Goal: Task Accomplishment & Management: Use online tool/utility

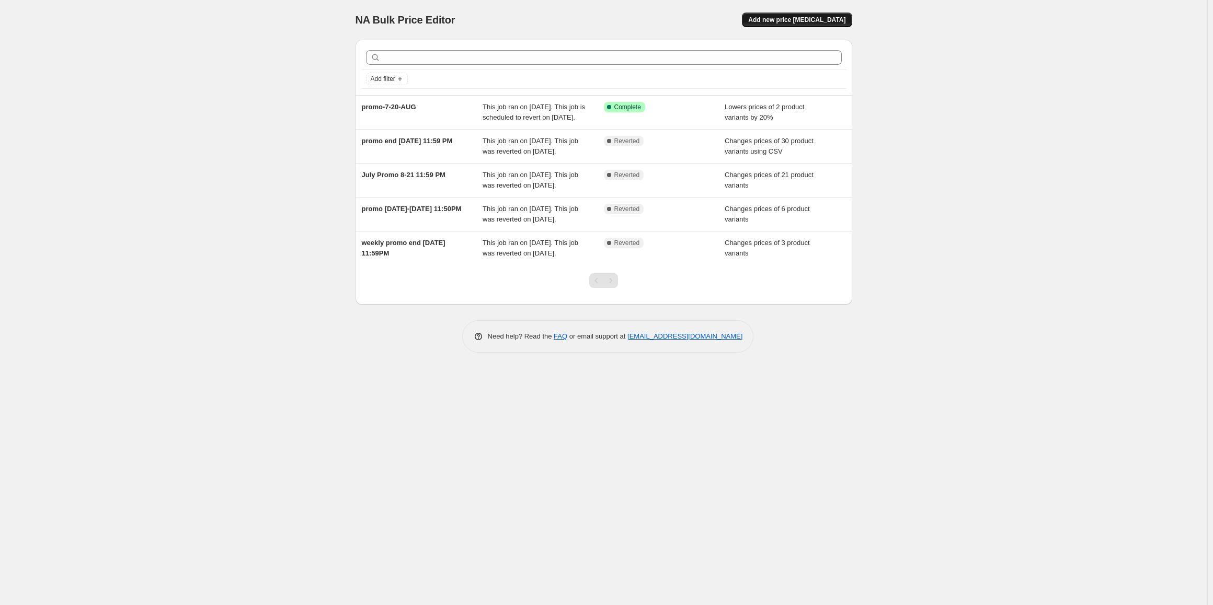
click at [796, 20] on span "Add new price [MEDICAL_DATA]" at bounding box center [796, 20] width 97 height 8
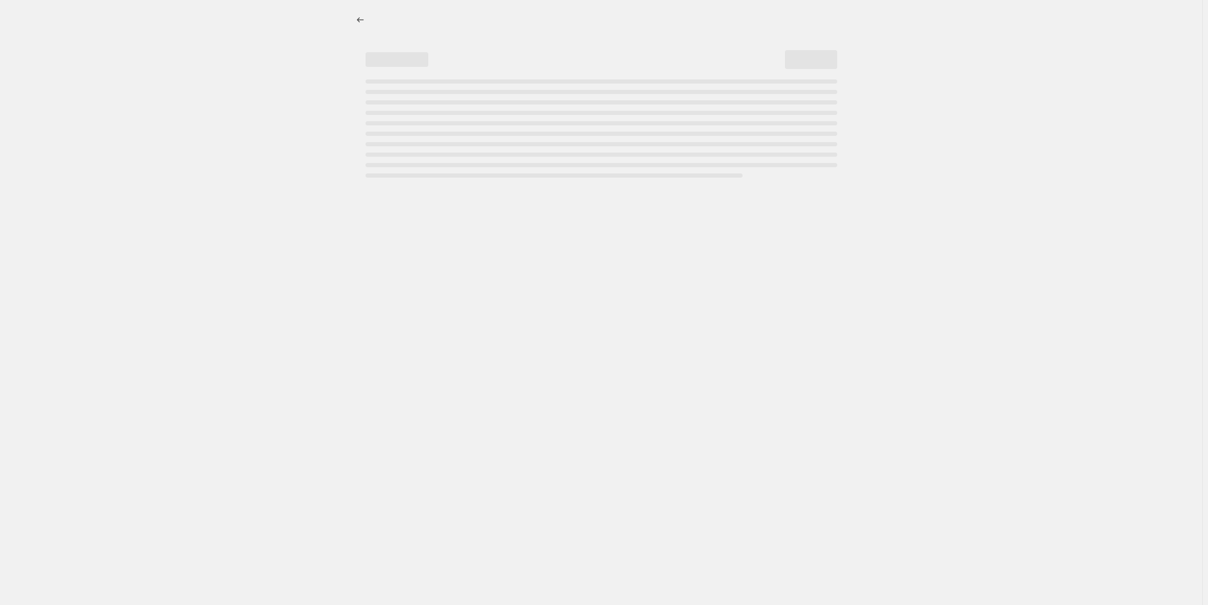
select select "percentage"
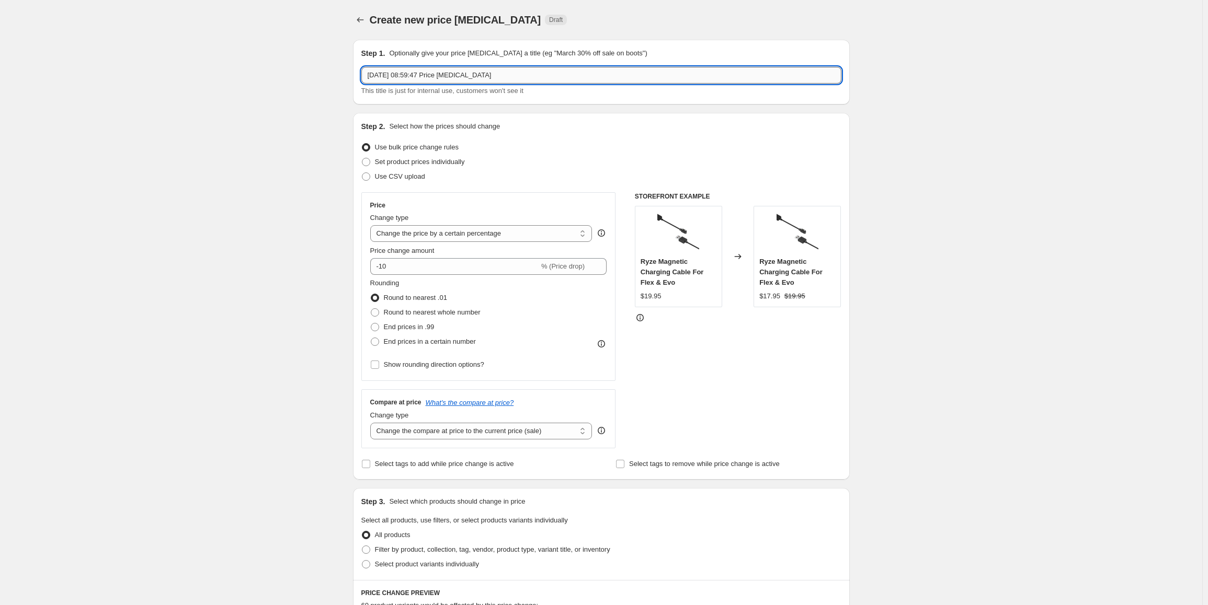
click at [536, 76] on input "[DATE] 08:59:47 Price [MEDICAL_DATA]" at bounding box center [601, 75] width 480 height 17
type input "promo-21-AUG-7-SEP"
click at [535, 76] on input "promo-21-AUG-7-SEP" at bounding box center [601, 75] width 480 height 17
click at [416, 161] on span "Set product prices individually" at bounding box center [420, 162] width 90 height 8
click at [362, 158] on input "Set product prices individually" at bounding box center [362, 158] width 1 height 1
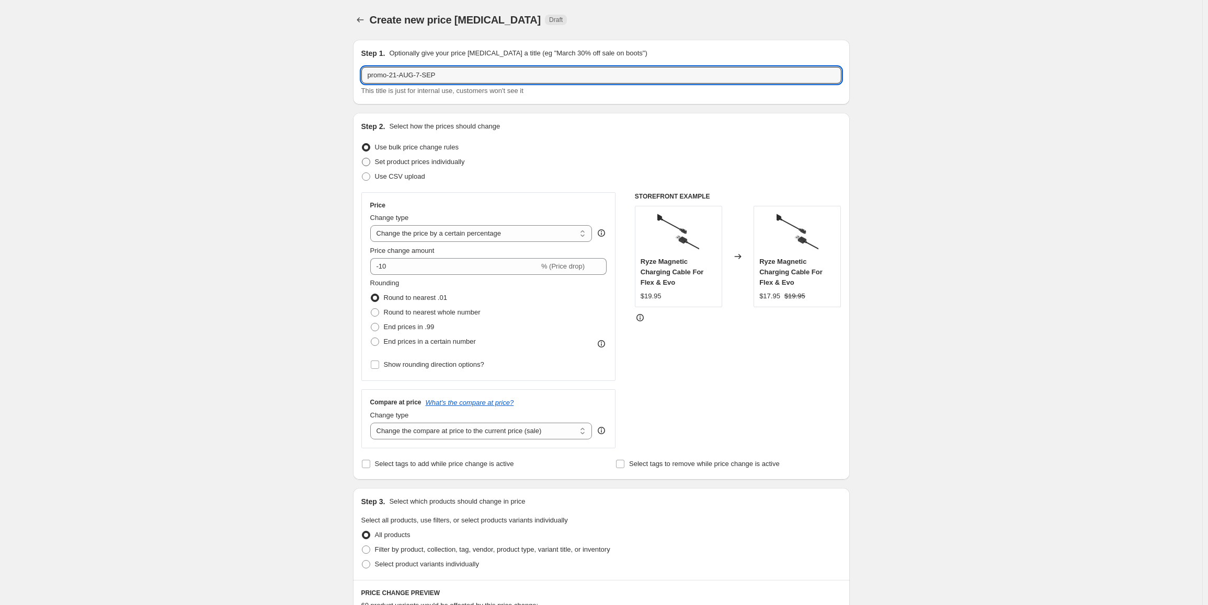
radio input "true"
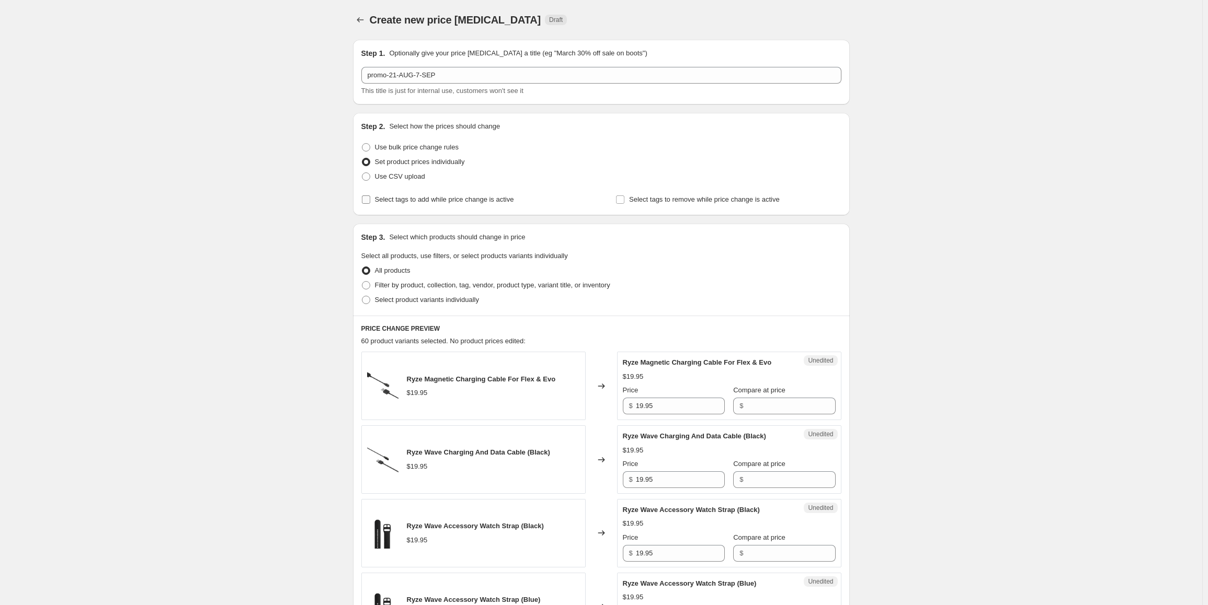
click at [429, 201] on span "Select tags to add while price change is active" at bounding box center [444, 200] width 139 height 8
click at [370, 201] on input "Select tags to add while price change is active" at bounding box center [366, 200] width 8 height 8
checkbox input "true"
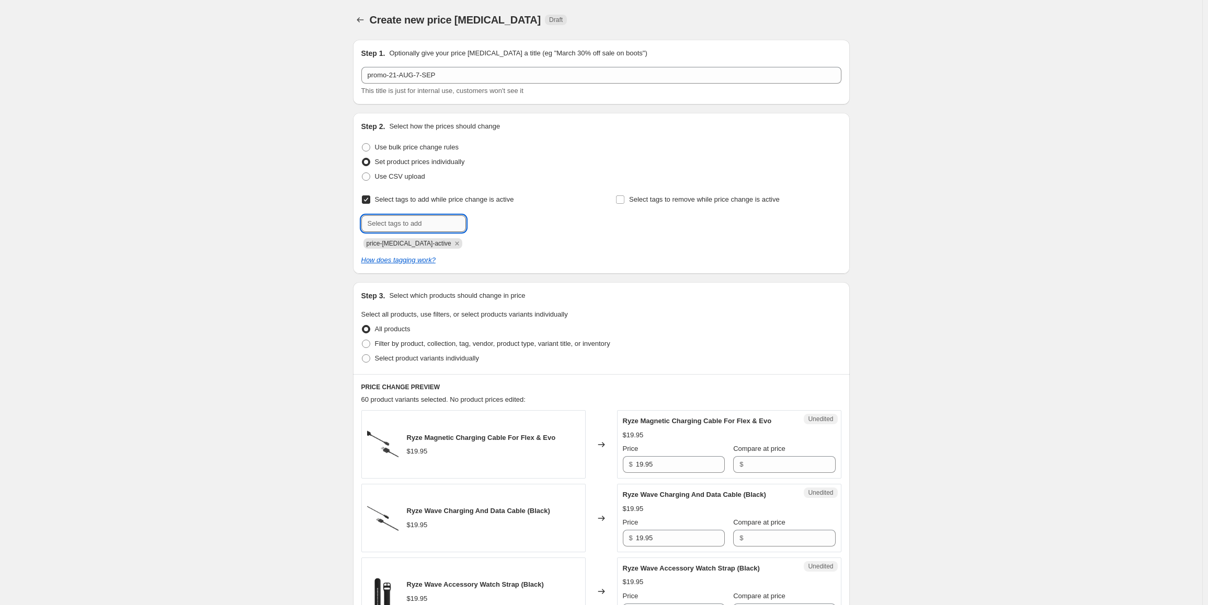
click at [439, 222] on input "text" at bounding box center [413, 223] width 105 height 17
paste input "promo-21-AUG-7-SEP"
type input "promo-21-AUG-7-SEP"
click at [504, 220] on span "promo-21-AUG..." at bounding box center [513, 222] width 50 height 7
click at [413, 358] on span "Select product variants individually" at bounding box center [427, 358] width 104 height 8
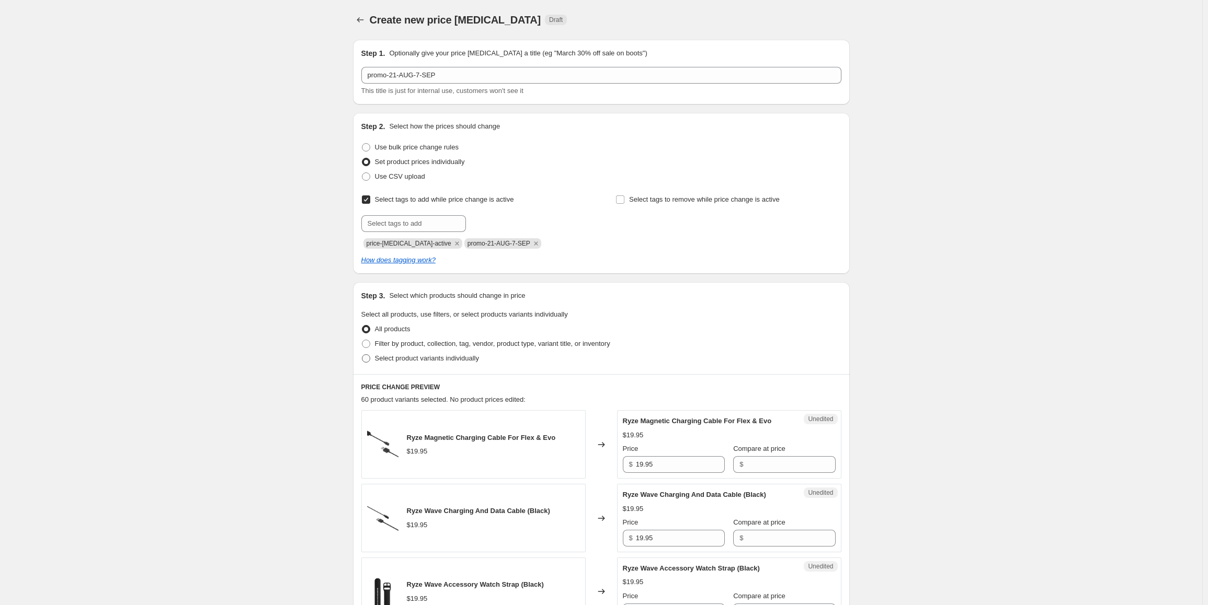
click at [362, 355] on input "Select product variants individually" at bounding box center [362, 354] width 1 height 1
radio input "true"
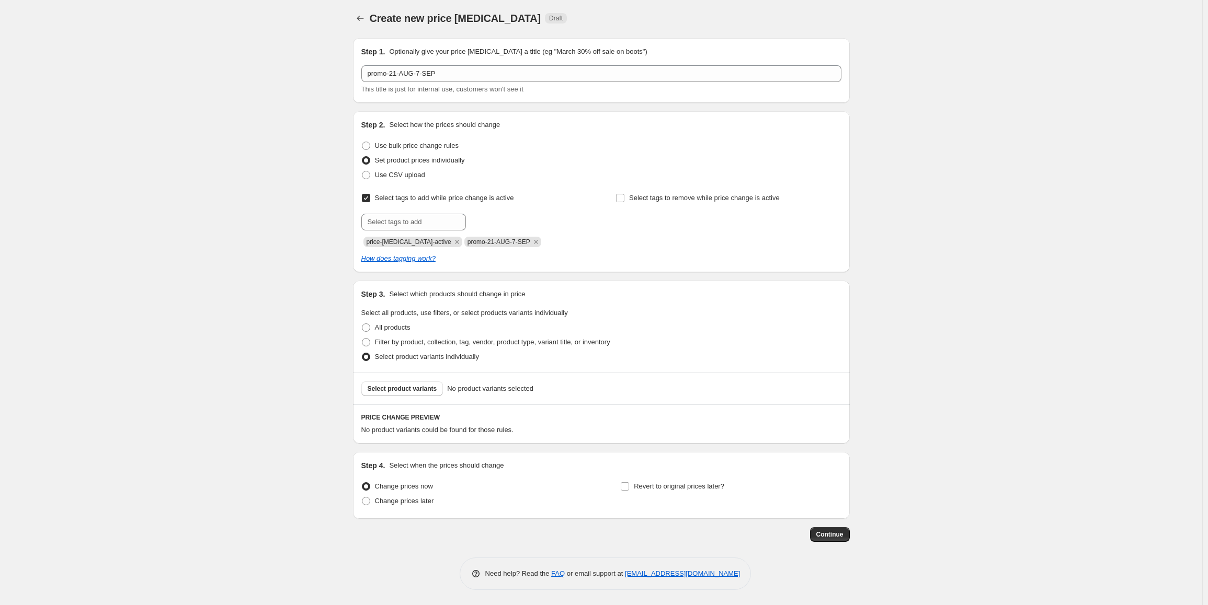
scroll to position [2, 0]
click at [411, 385] on span "Select product variants" at bounding box center [403, 388] width 70 height 8
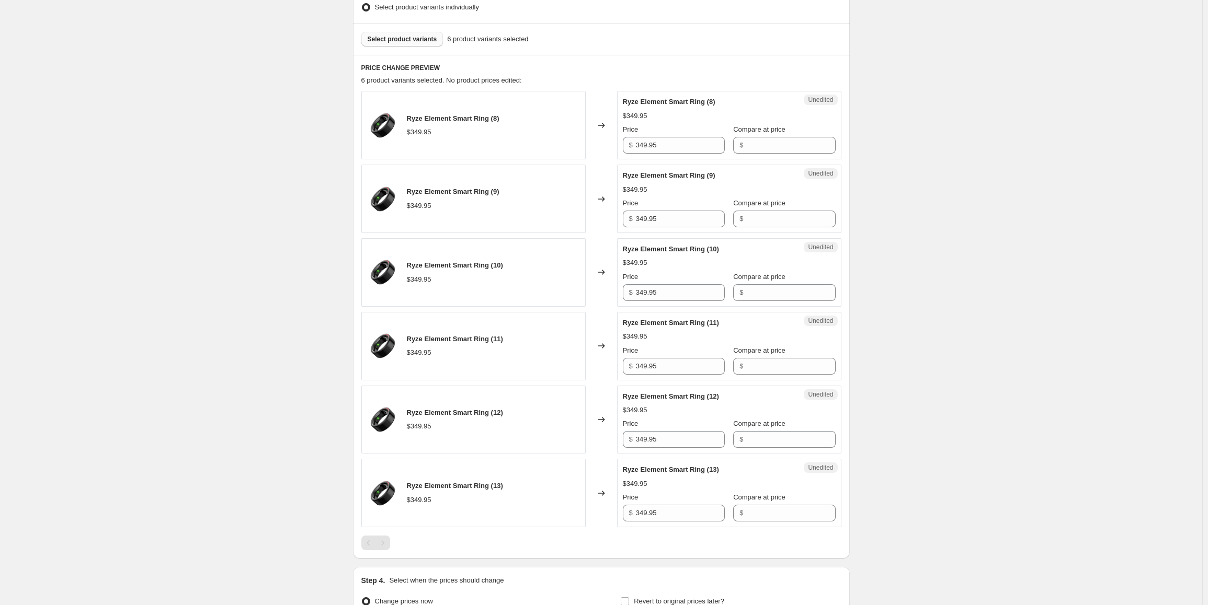
scroll to position [368, 0]
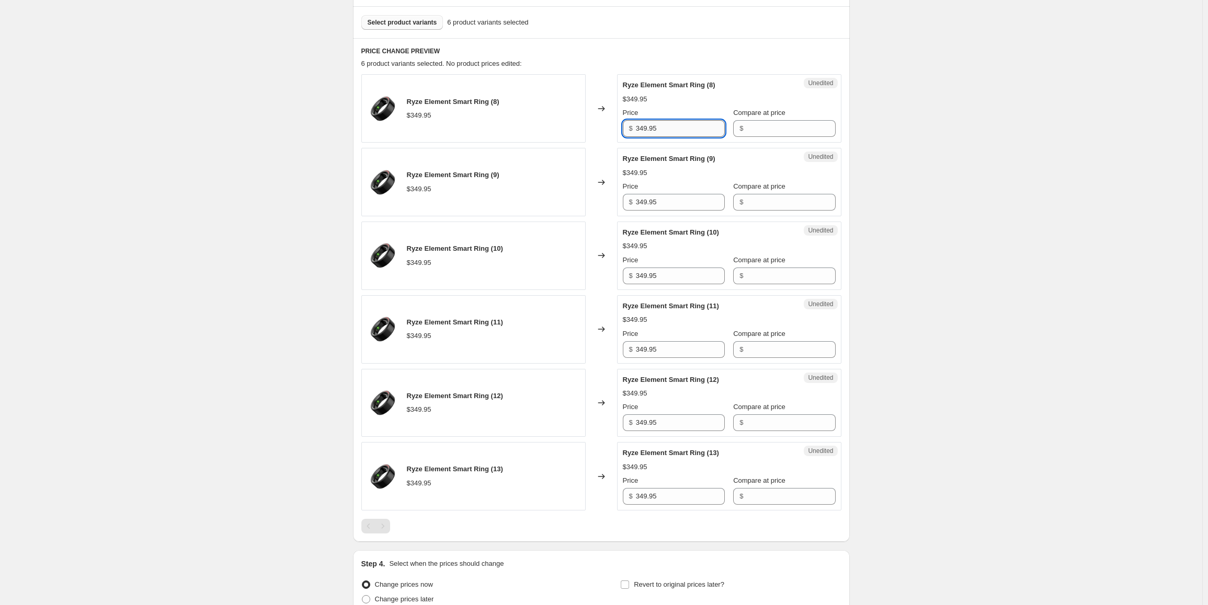
click at [662, 123] on input "349.95" at bounding box center [680, 128] width 89 height 17
click at [793, 130] on input "Compare at price" at bounding box center [790, 128] width 89 height 17
paste input "349.95"
type input "349.95"
click at [754, 199] on input "Compare at price" at bounding box center [790, 202] width 89 height 17
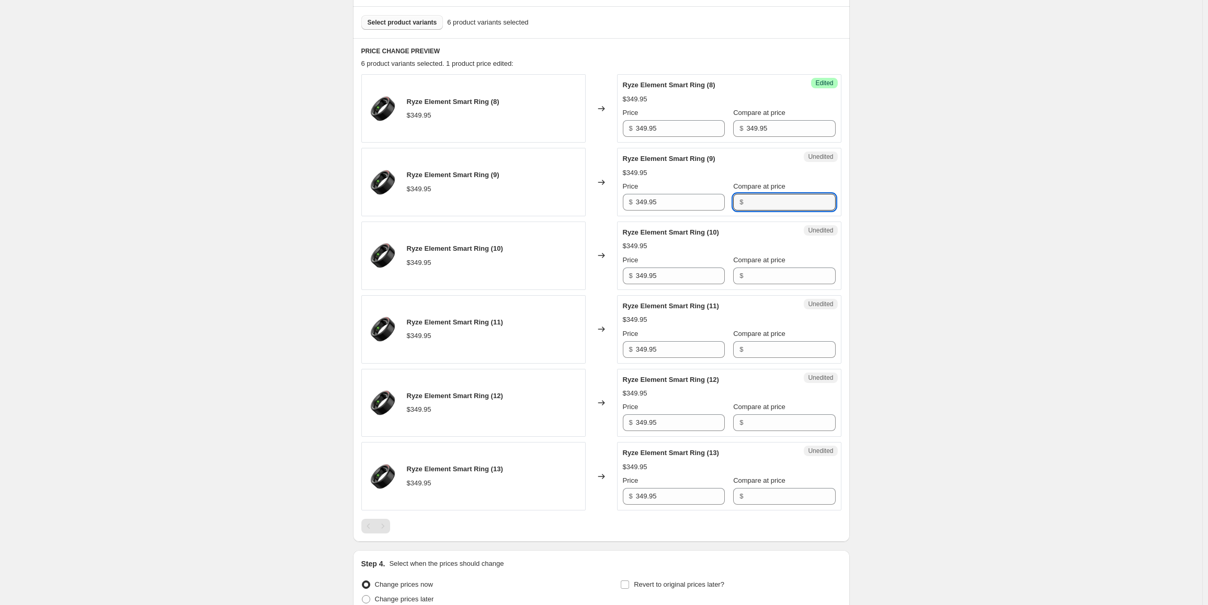
paste input "349.95"
type input "349.95"
click at [747, 278] on input "Compare at price" at bounding box center [790, 276] width 89 height 17
paste input "349.95"
type input "349.95"
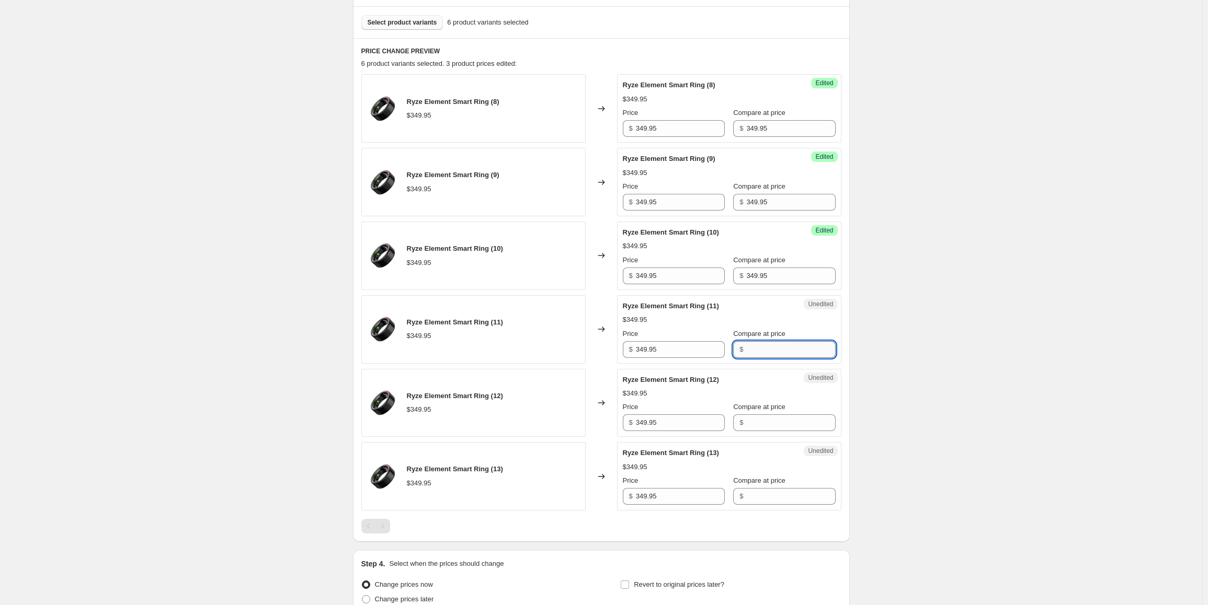
click at [752, 350] on input "Compare at price" at bounding box center [790, 349] width 89 height 17
paste input "349.95"
type input "349.95"
click at [752, 423] on input "Compare at price" at bounding box center [790, 423] width 89 height 17
paste input "349.95"
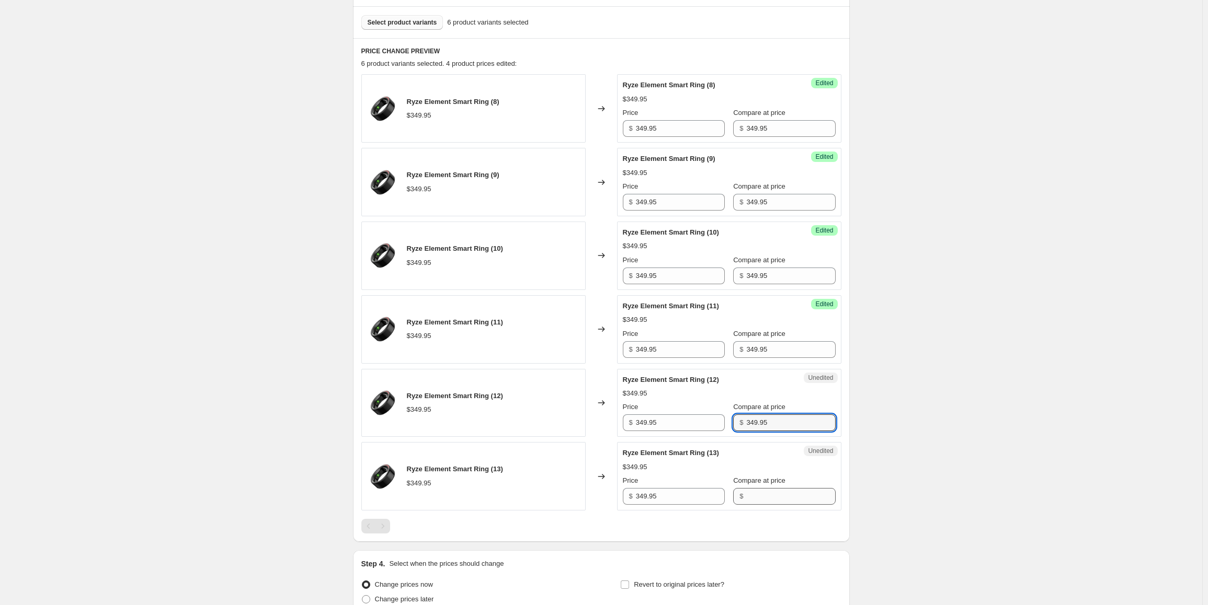
type input "349.95"
click at [749, 494] on input "Compare at price" at bounding box center [790, 496] width 89 height 17
paste input "349.95"
type input "349.95"
click at [665, 131] on input "349.95" at bounding box center [680, 128] width 89 height 17
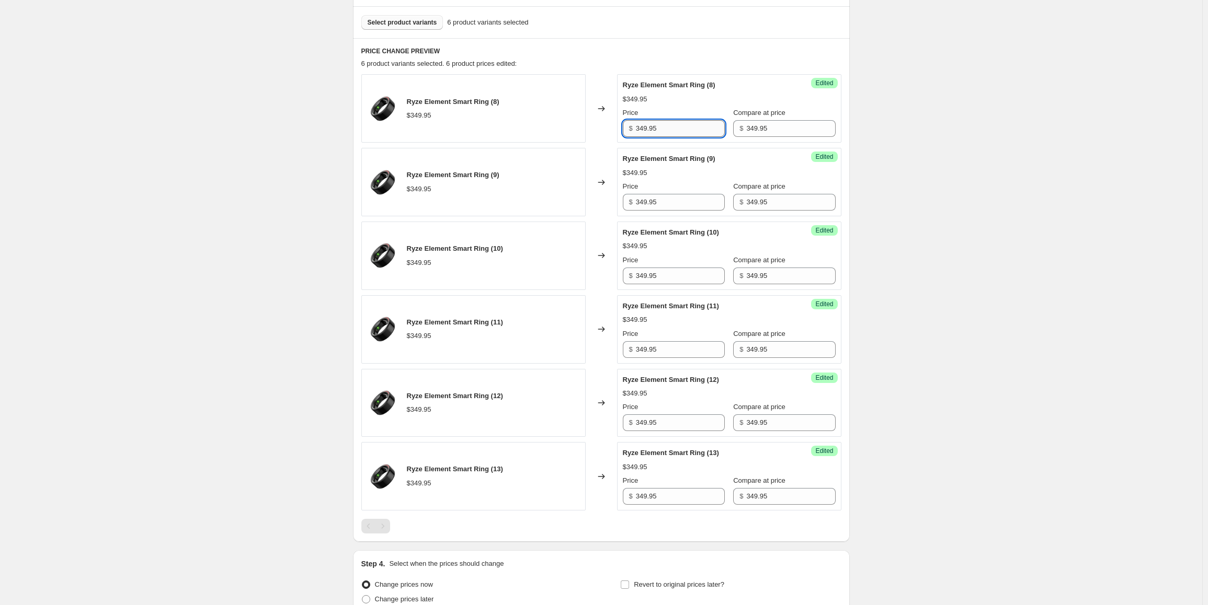
paste input "2"
type input "249.95"
click at [680, 208] on input "349.95" at bounding box center [680, 202] width 89 height 17
paste input "2"
type input "249.95"
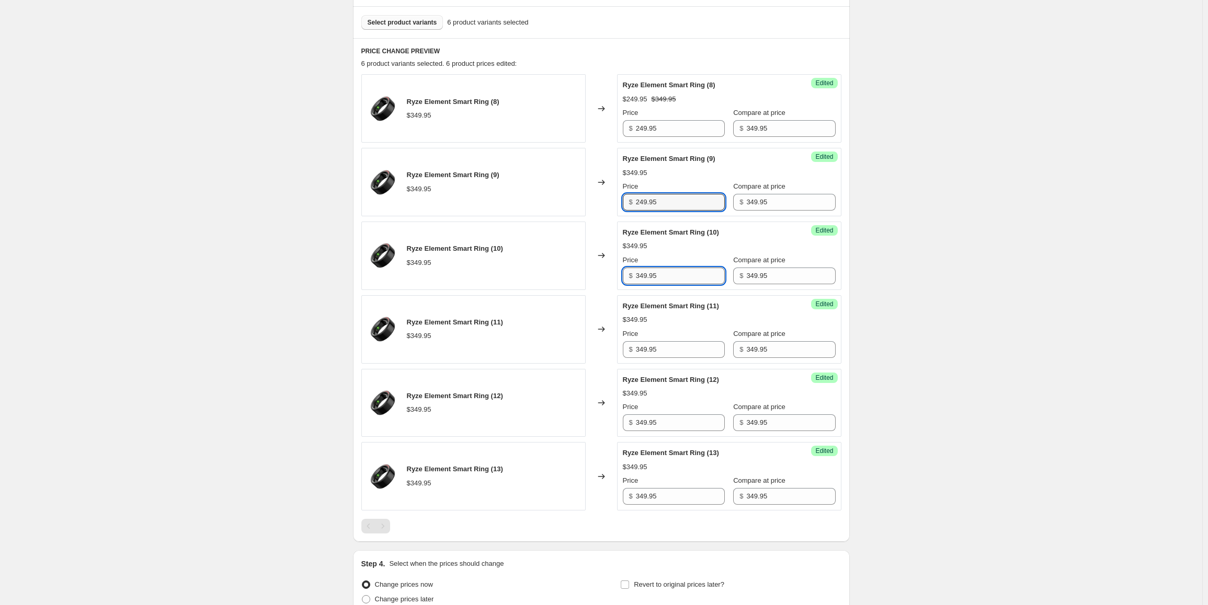
click at [673, 277] on input "349.95" at bounding box center [680, 276] width 89 height 17
paste input "2"
type input "249.95"
click at [686, 353] on input "349.95" at bounding box center [680, 349] width 89 height 17
paste input "2"
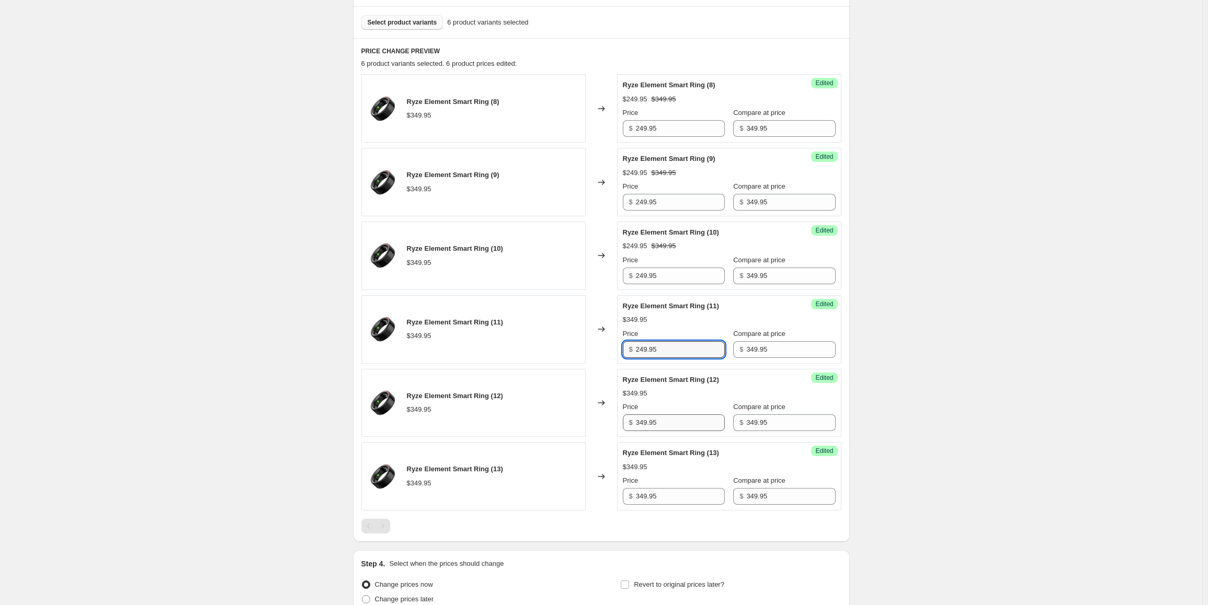
type input "249.95"
click at [677, 422] on input "349.95" at bounding box center [680, 423] width 89 height 17
paste input "2"
type input "249.95"
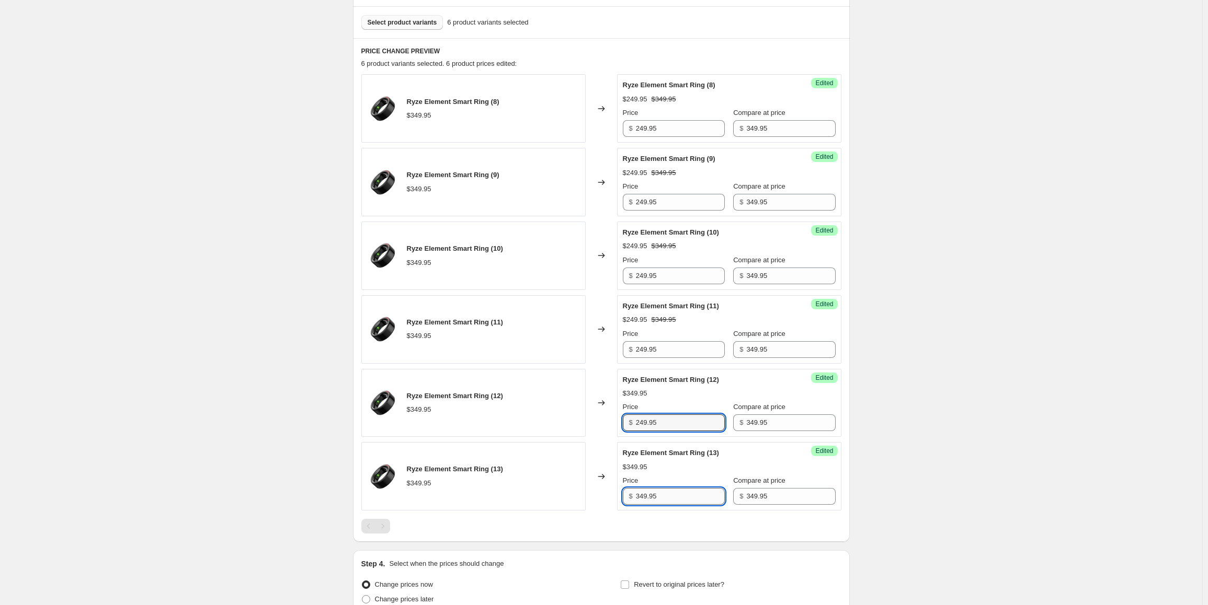
click at [677, 495] on input "349.95" at bounding box center [680, 496] width 89 height 17
paste input "2"
type input "249.95"
click at [899, 472] on div "Create new price [MEDICAL_DATA]. This page is ready Create new price [MEDICAL_D…" at bounding box center [601, 168] width 1202 height 1072
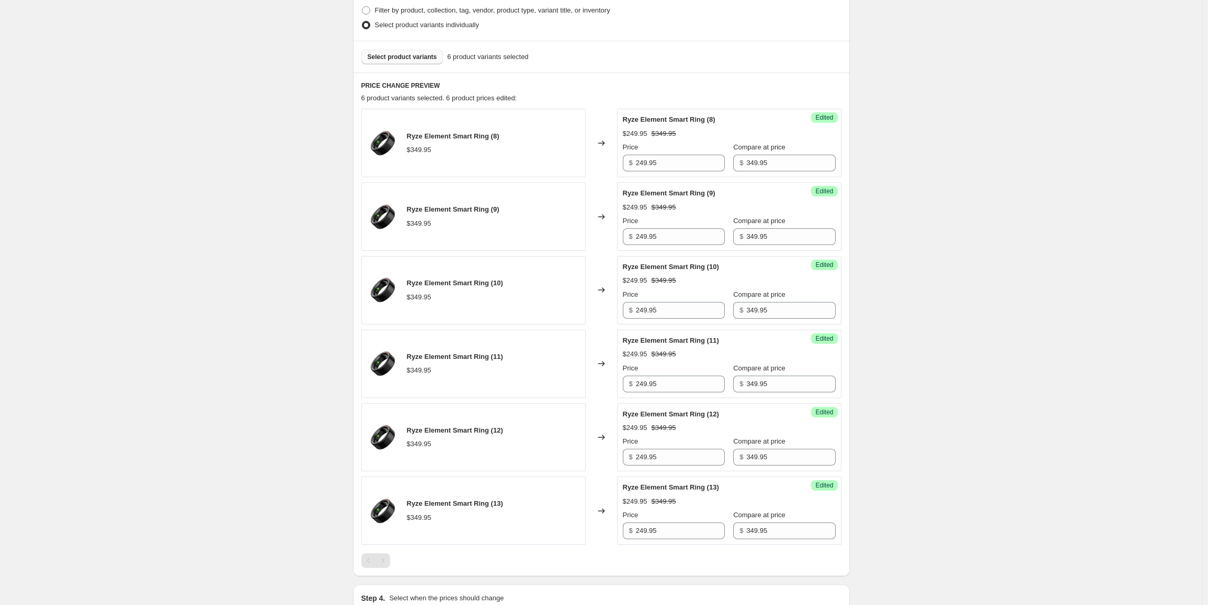
scroll to position [316, 0]
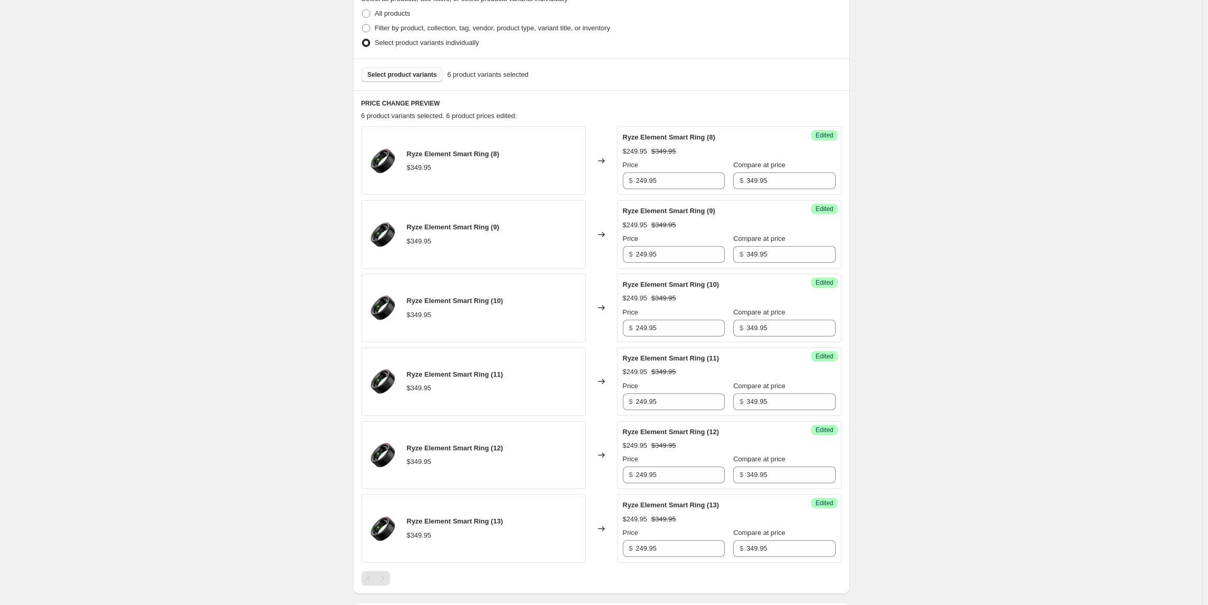
click at [403, 73] on span "Select product variants" at bounding box center [403, 75] width 70 height 8
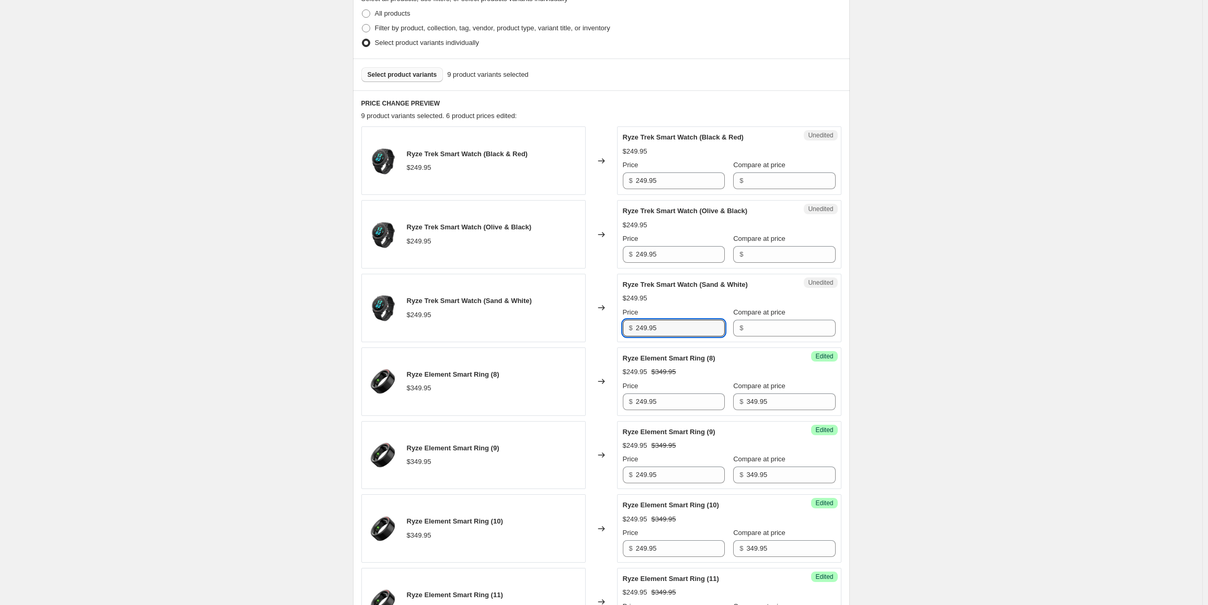
drag, startPoint x: 678, startPoint y: 326, endPoint x: 620, endPoint y: 329, distance: 58.1
click at [620, 329] on div "Unedited Ryze Trek Smart Watch (Sand & White) $249.95 Price $ 249.95 Compare at…" at bounding box center [729, 308] width 224 height 68
click at [774, 327] on input "Compare at price" at bounding box center [790, 328] width 89 height 17
paste input "249.95"
type input "249.95"
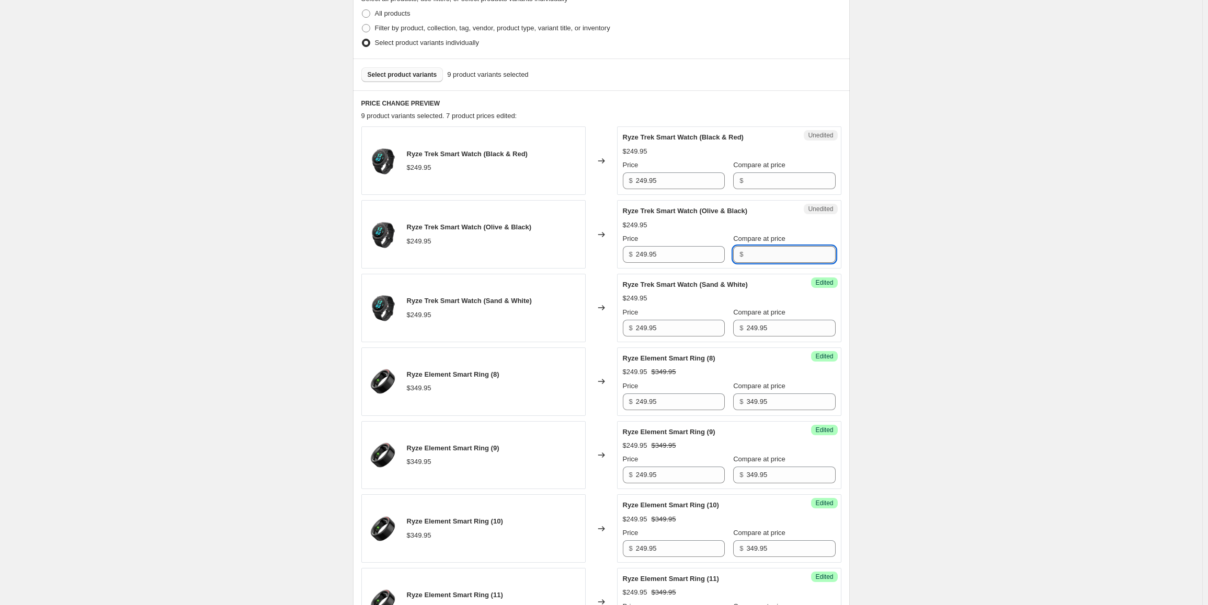
click at [775, 252] on input "Compare at price" at bounding box center [790, 254] width 89 height 17
paste input "249.95"
type input "249.95"
click at [771, 173] on input "Compare at price" at bounding box center [790, 181] width 89 height 17
paste input "249.95"
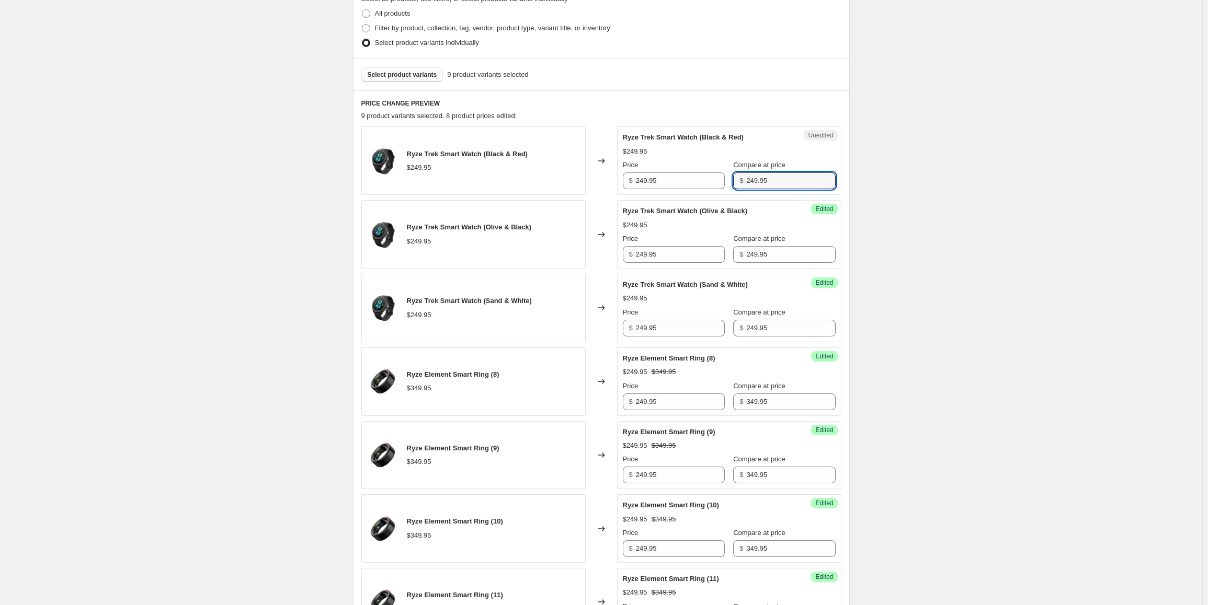
type input "249.95"
click at [668, 178] on input "249.95" at bounding box center [680, 181] width 89 height 17
paste input "19"
type input "199.95"
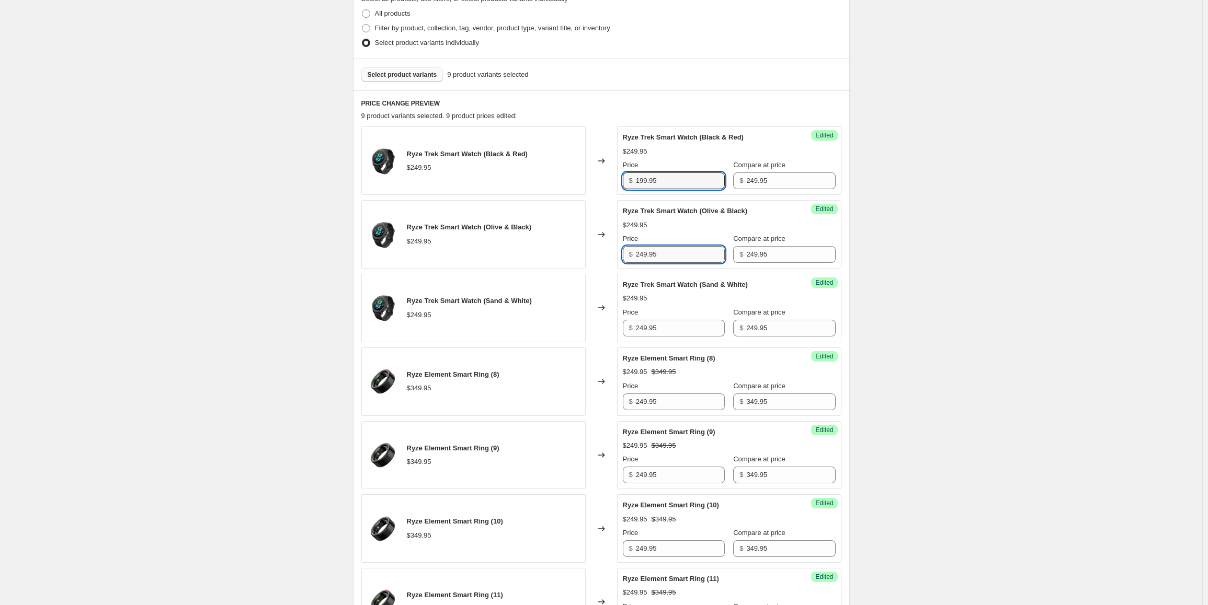
click at [670, 251] on input "249.95" at bounding box center [680, 254] width 89 height 17
paste input "19"
type input "199.95"
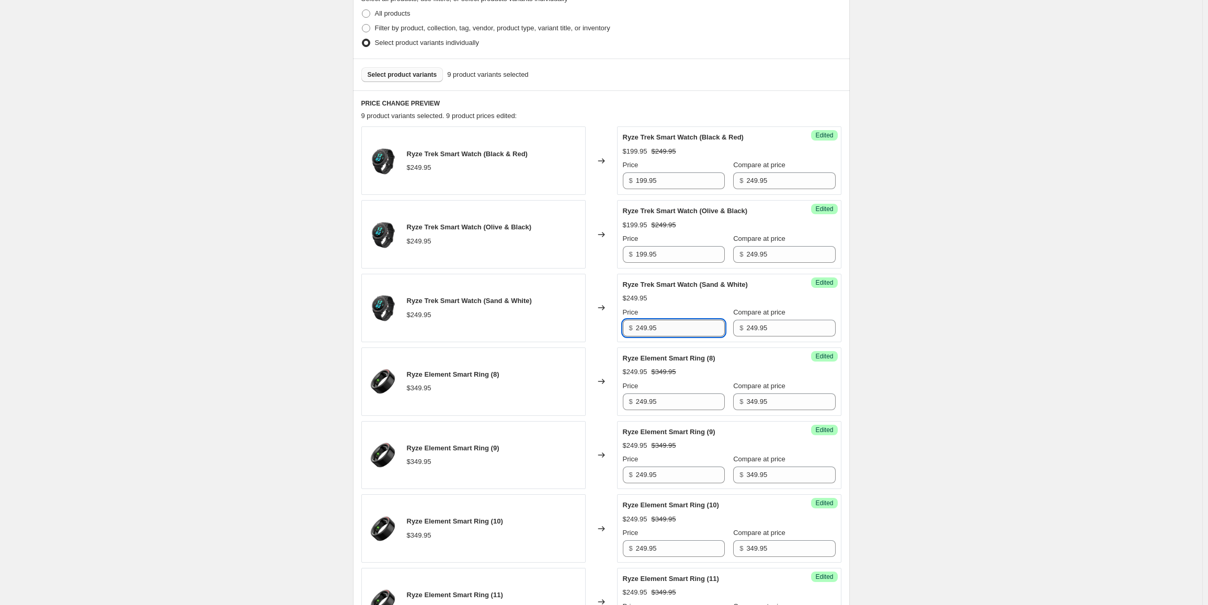
click at [668, 325] on input "249.95" at bounding box center [680, 328] width 89 height 17
paste input "19"
type input "199.95"
click at [971, 337] on div "Create new price [MEDICAL_DATA]. This page is ready Create new price [MEDICAL_D…" at bounding box center [601, 330] width 1202 height 1293
click at [392, 77] on span "Select product variants" at bounding box center [403, 75] width 70 height 8
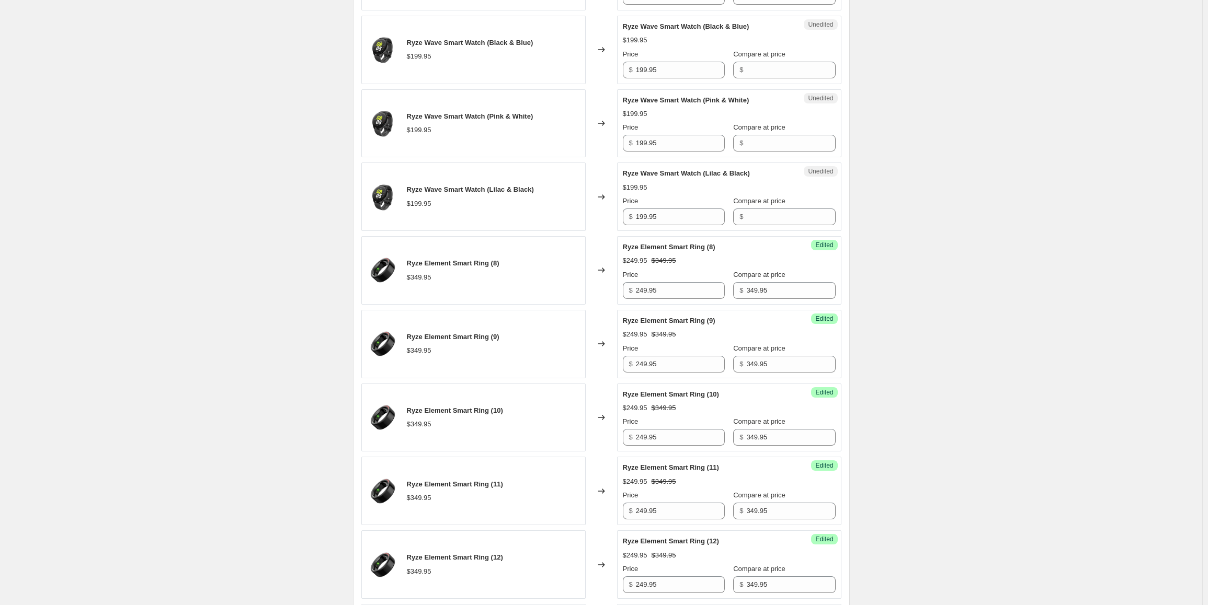
scroll to position [629, 0]
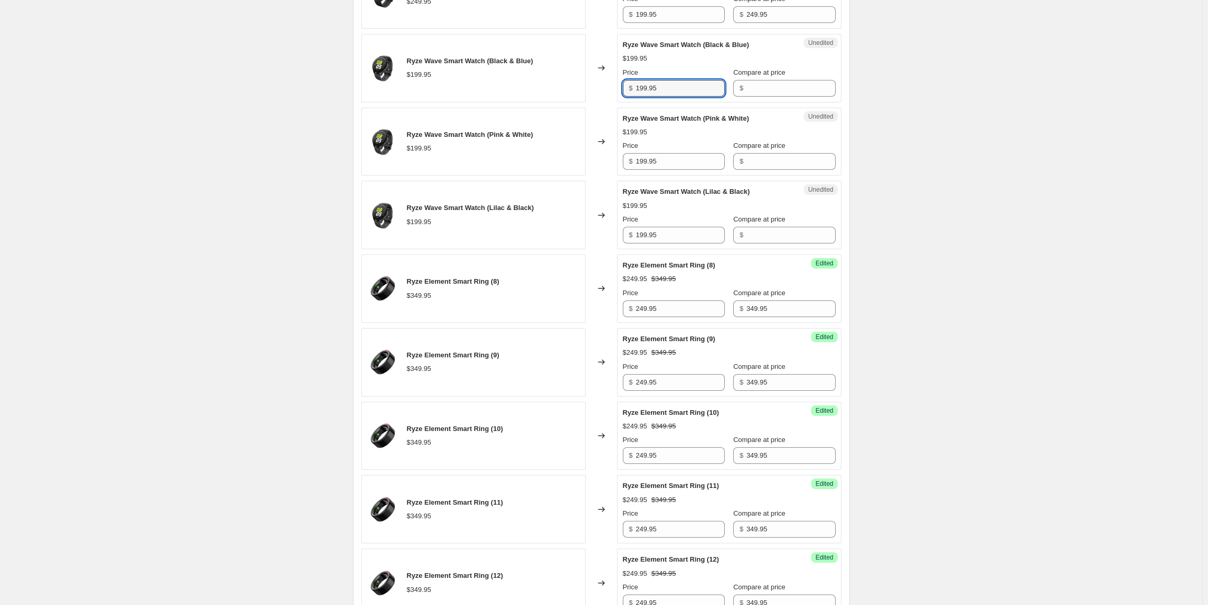
drag, startPoint x: 678, startPoint y: 90, endPoint x: 620, endPoint y: 90, distance: 57.5
click at [620, 90] on div "Unedited Ryze Wave Smart Watch (Black & Blue) $199.95 Price $ 199.95 Compare at…" at bounding box center [729, 68] width 224 height 68
click at [770, 91] on input "Compare at price" at bounding box center [790, 88] width 89 height 17
paste input "199.95"
type input "199.95"
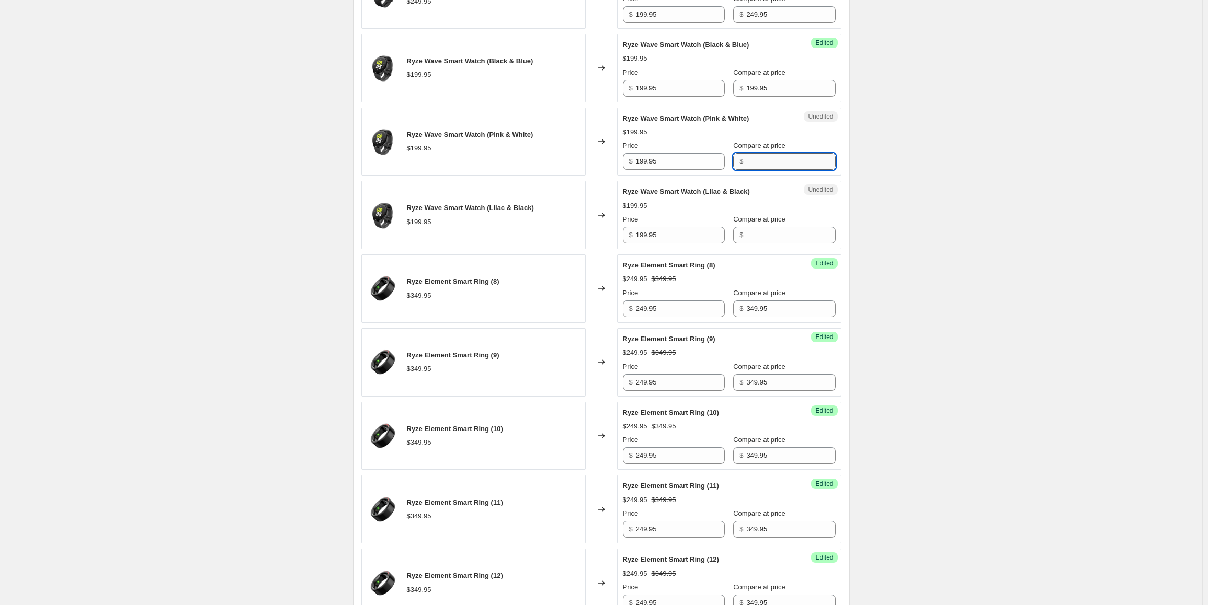
click at [758, 160] on input "Compare at price" at bounding box center [790, 161] width 89 height 17
paste input "199.95"
type input "199.95"
click at [761, 233] on input "Compare at price" at bounding box center [790, 235] width 89 height 17
paste input "199.95"
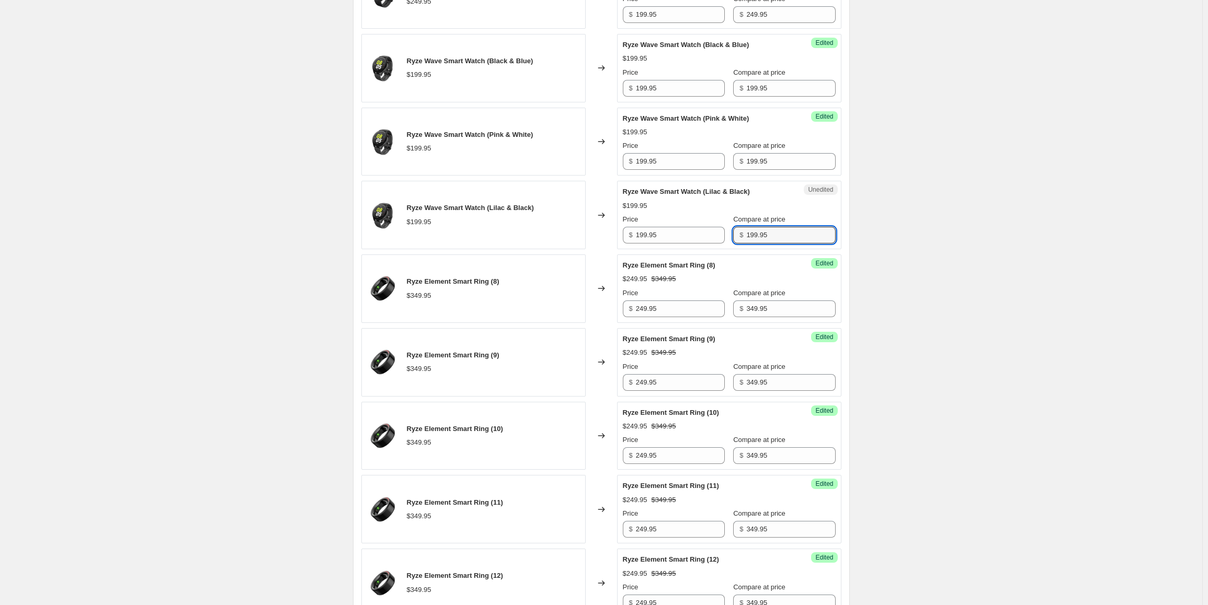
type input "199.95"
click at [911, 231] on div "Create new price [MEDICAL_DATA]. This page is ready Create new price [MEDICAL_D…" at bounding box center [601, 128] width 1202 height 1514
click at [671, 162] on input "199.95" at bounding box center [680, 161] width 89 height 17
click at [675, 89] on input "199.95" at bounding box center [680, 88] width 89 height 17
paste input "5"
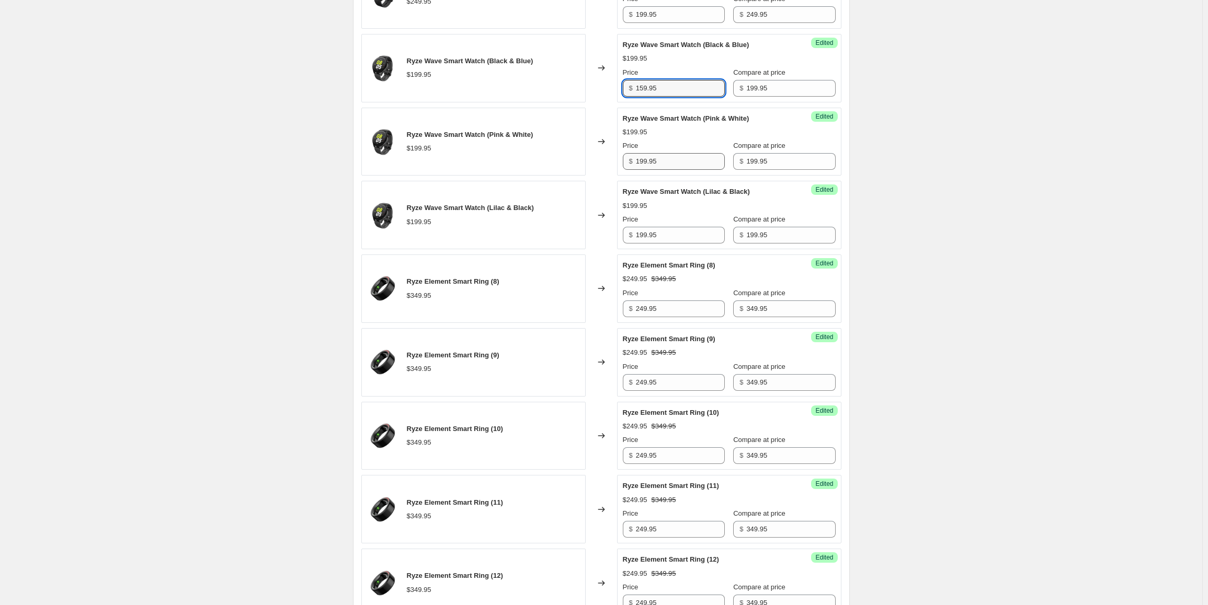
type input "159.95"
click at [665, 165] on input "199.95" at bounding box center [680, 161] width 89 height 17
paste input "5"
type input "159.95"
click at [684, 237] on input "199.95" at bounding box center [680, 235] width 89 height 17
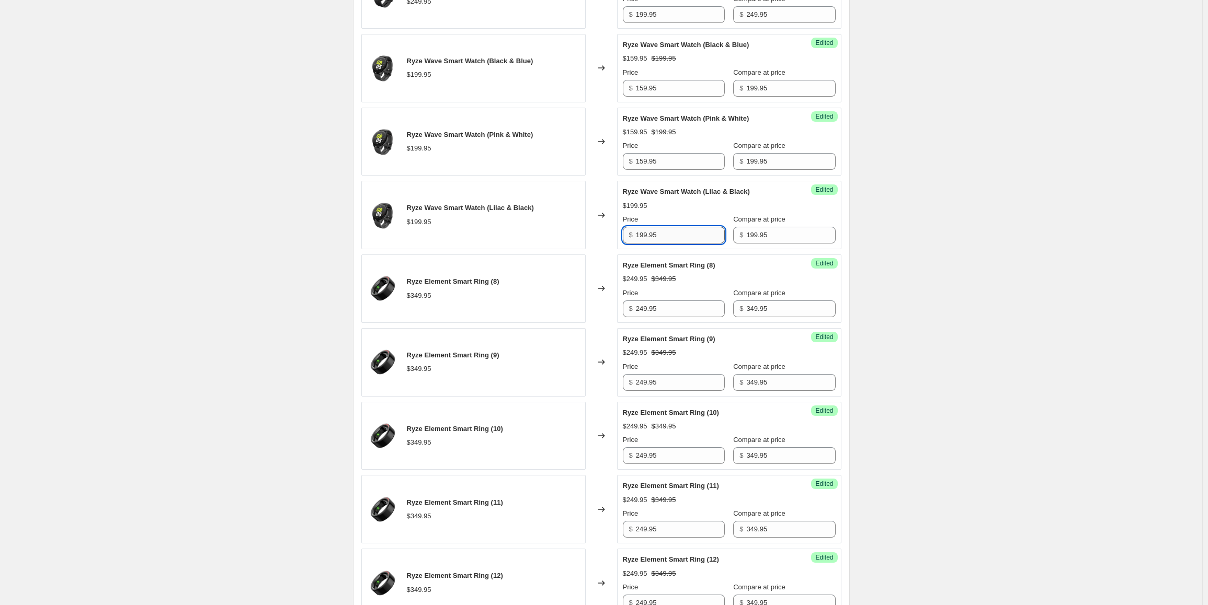
paste input "5"
type input "159.95"
click at [962, 273] on div "Create new price [MEDICAL_DATA]. This page is ready Create new price [MEDICAL_D…" at bounding box center [601, 128] width 1202 height 1514
click at [939, 387] on div "Create new price [MEDICAL_DATA]. This page is ready Create new price [MEDICAL_D…" at bounding box center [601, 128] width 1202 height 1514
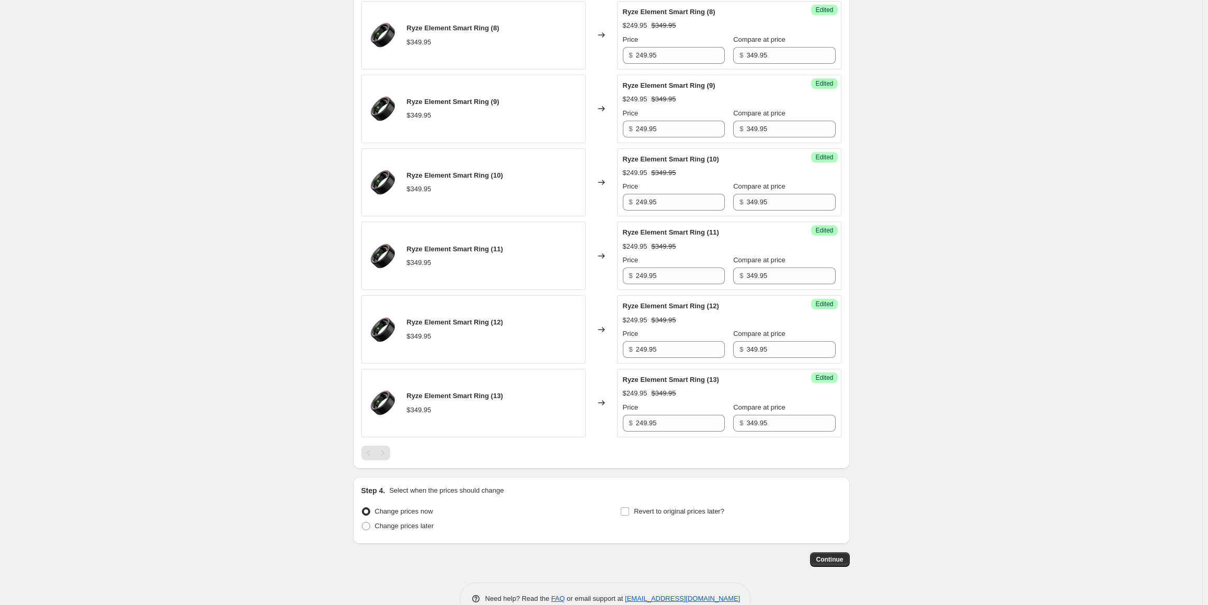
scroll to position [909, 0]
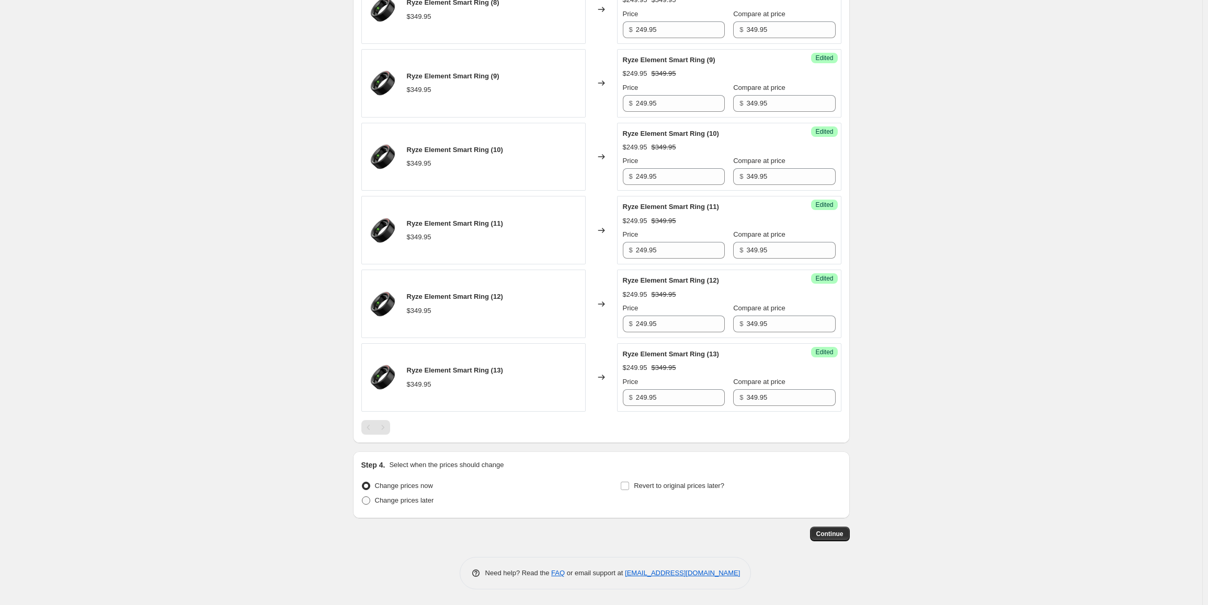
click at [399, 498] on span "Change prices later" at bounding box center [404, 501] width 59 height 8
click at [362, 497] on input "Change prices later" at bounding box center [362, 497] width 1 height 1
radio input "true"
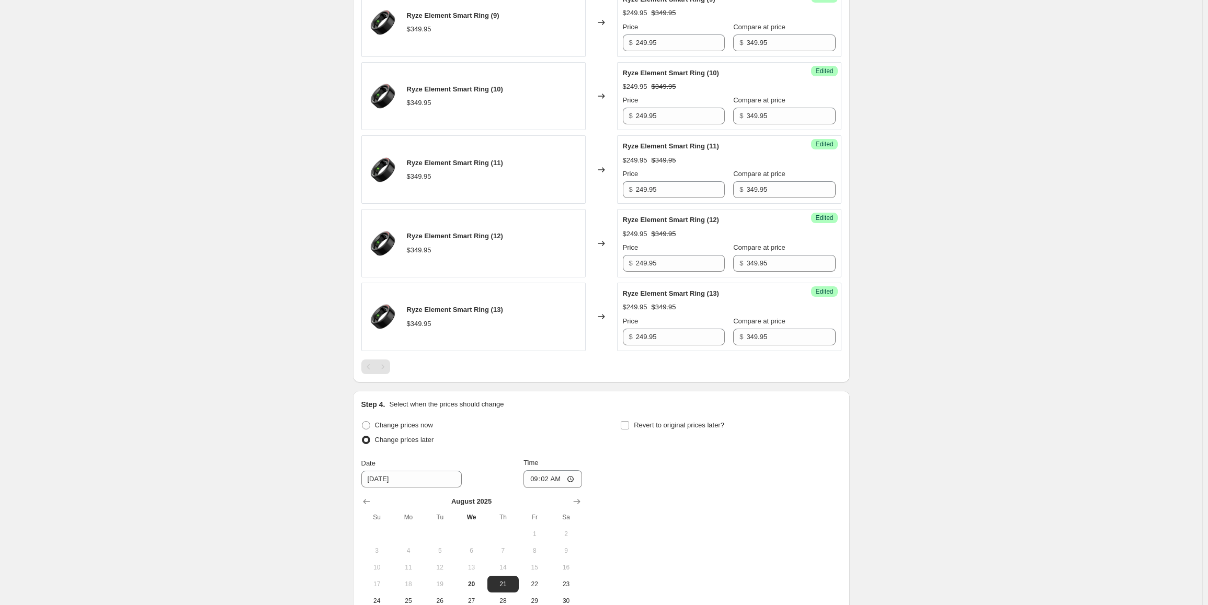
scroll to position [1066, 0]
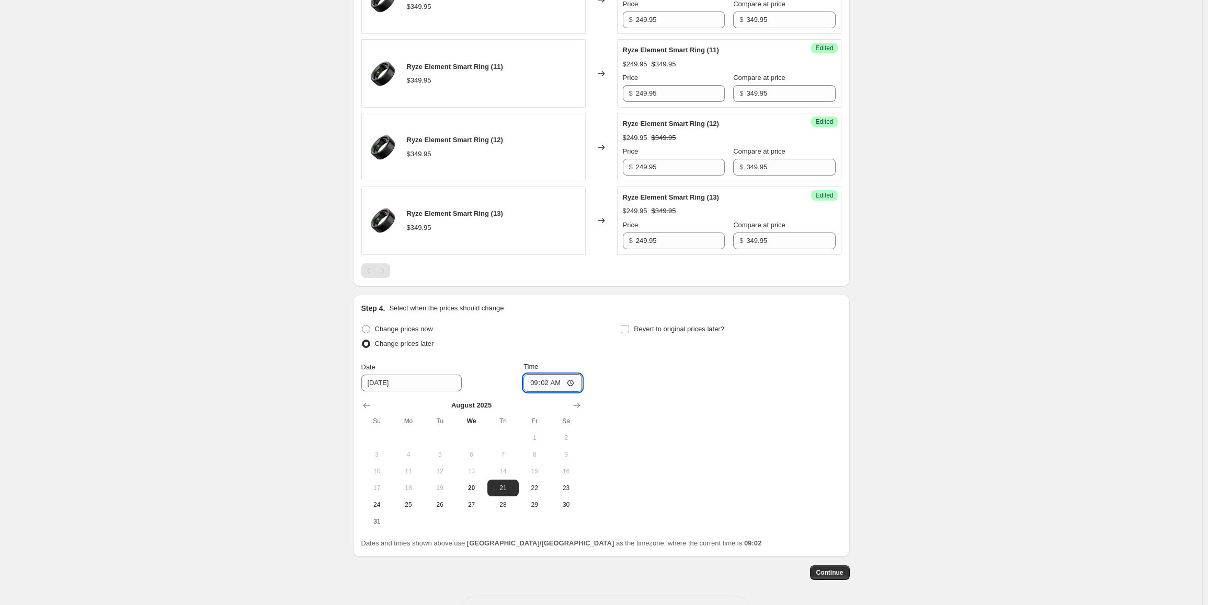
click at [532, 381] on input "09:02" at bounding box center [552, 383] width 59 height 18
type input "00:00"
click at [677, 327] on span "Revert to original prices later?" at bounding box center [679, 329] width 90 height 8
click at [629, 327] on input "Revert to original prices later?" at bounding box center [625, 329] width 8 height 8
checkbox input "true"
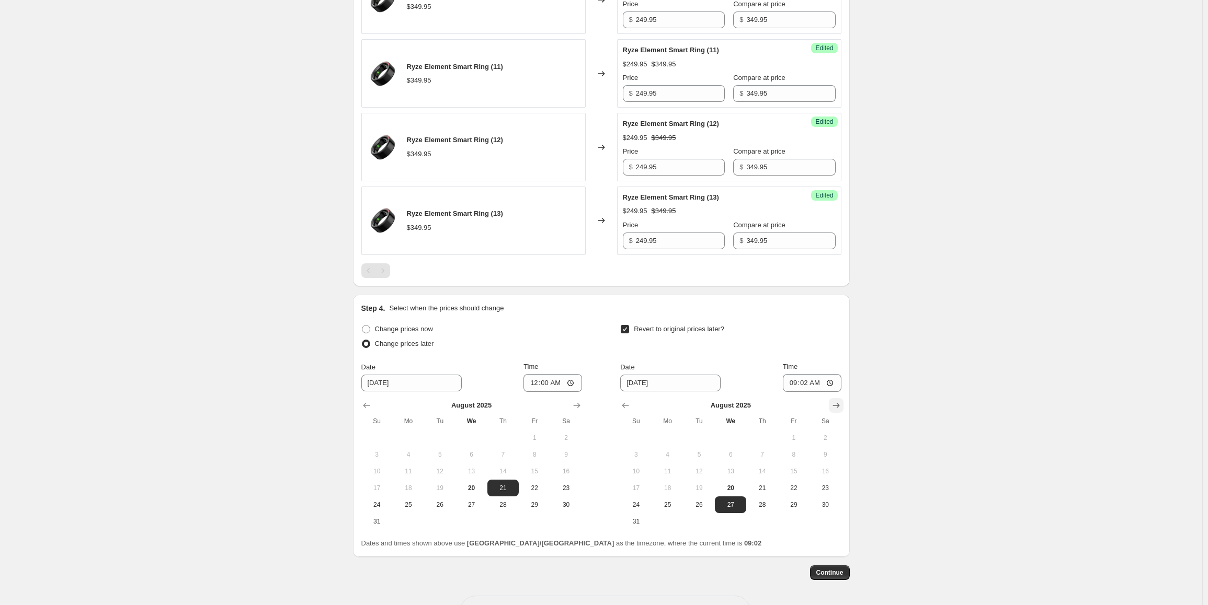
click at [838, 402] on icon "Show next month, September 2025" at bounding box center [836, 405] width 10 height 10
click at [646, 454] on span "7" at bounding box center [635, 455] width 23 height 8
type input "[DATE]"
click at [795, 384] on input "09:02" at bounding box center [812, 383] width 59 height 18
type input "23:59"
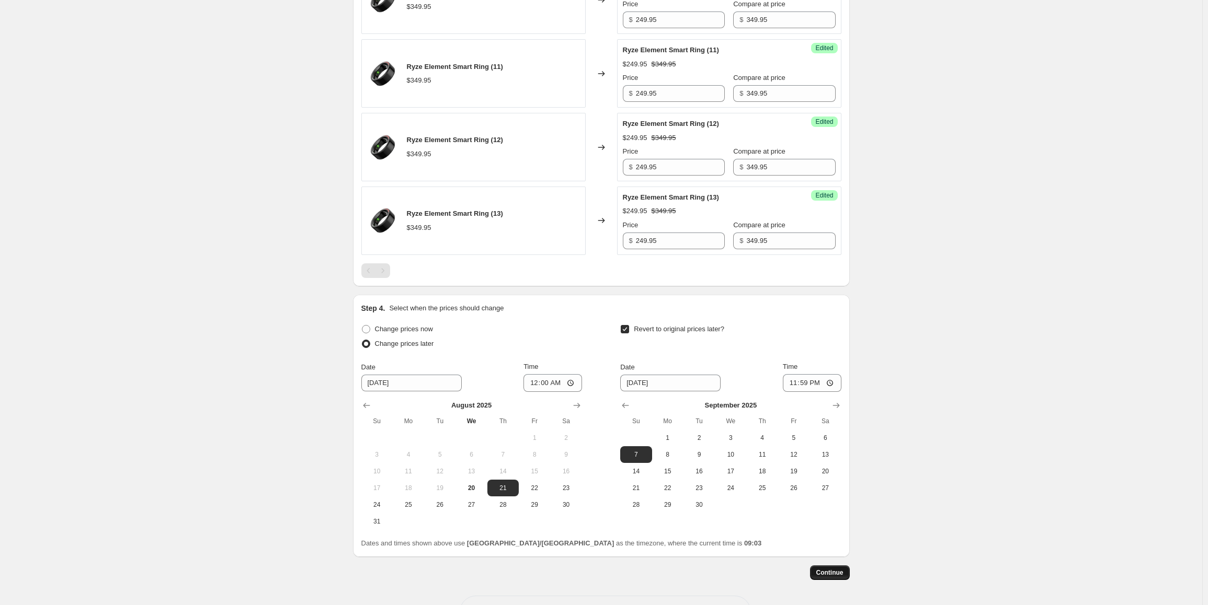
click at [832, 573] on span "Continue" at bounding box center [829, 573] width 27 height 8
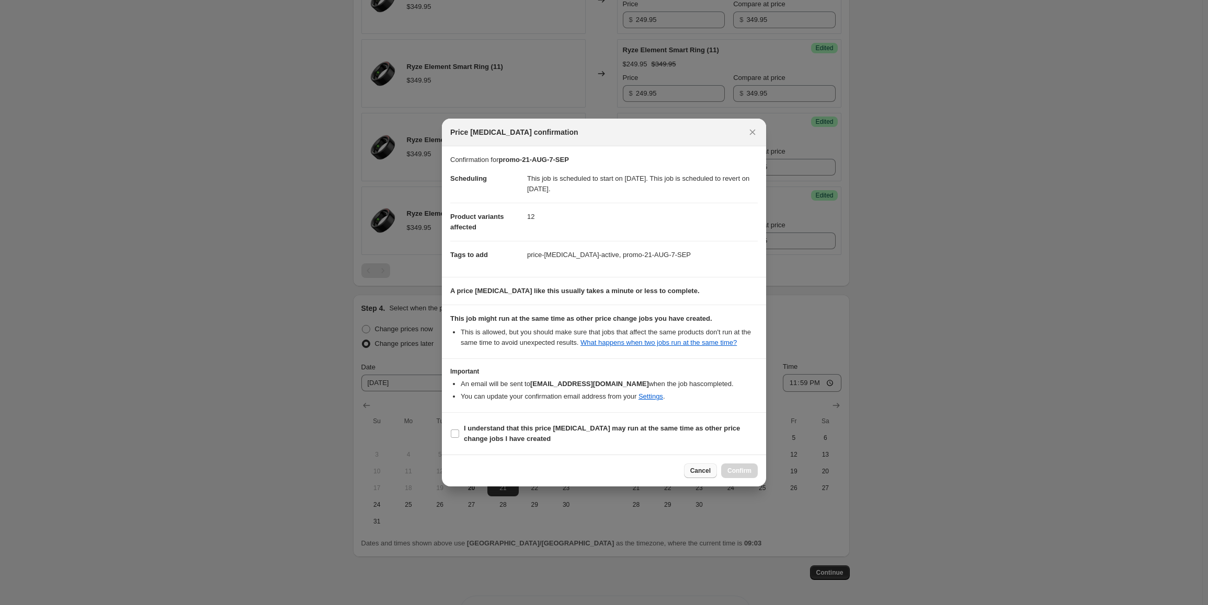
click at [701, 475] on span "Cancel" at bounding box center [700, 471] width 20 height 8
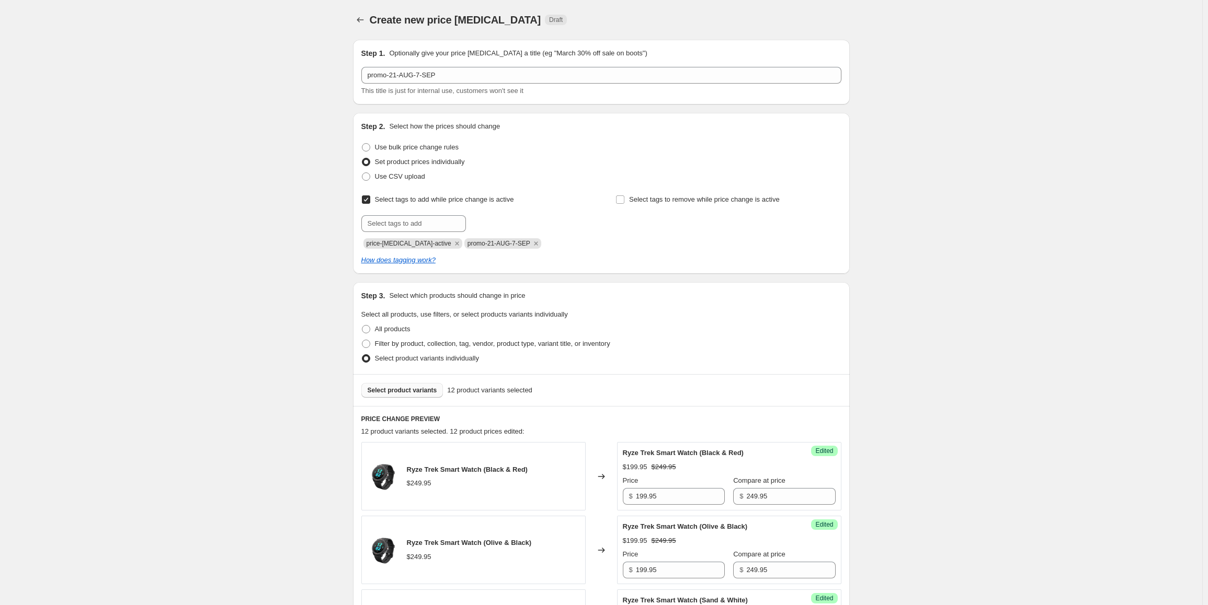
scroll to position [1066, 0]
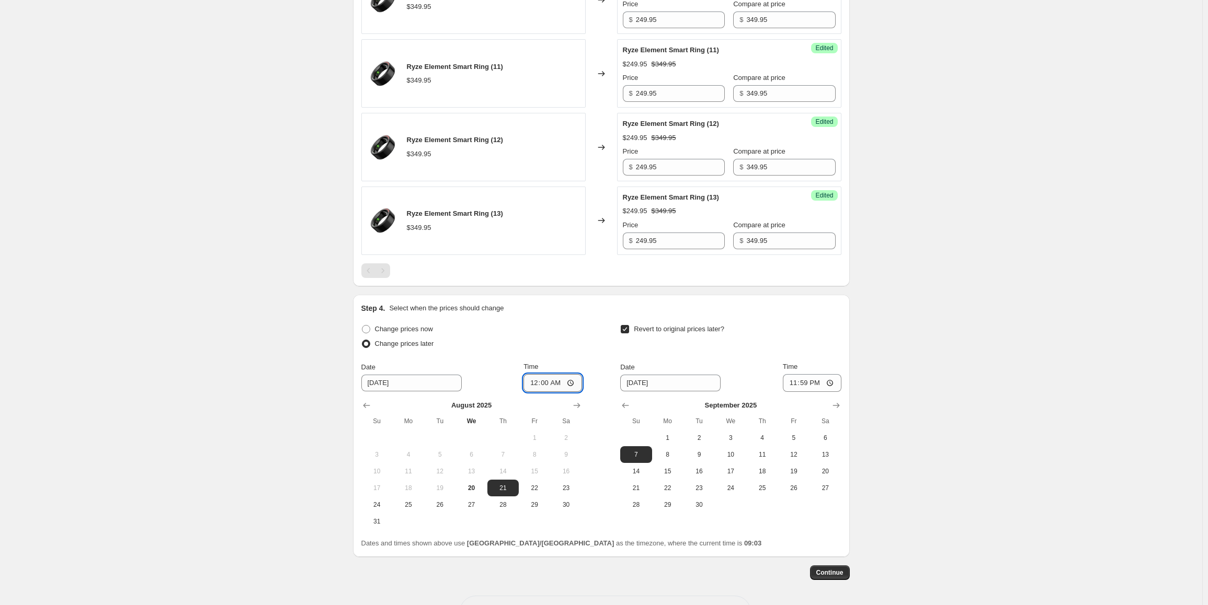
click at [543, 384] on input "00:00" at bounding box center [552, 383] width 59 height 18
type input "00:05"
click at [662, 458] on span "8" at bounding box center [667, 455] width 23 height 8
type input "[DATE]"
click at [793, 386] on input "23:59" at bounding box center [812, 383] width 59 height 18
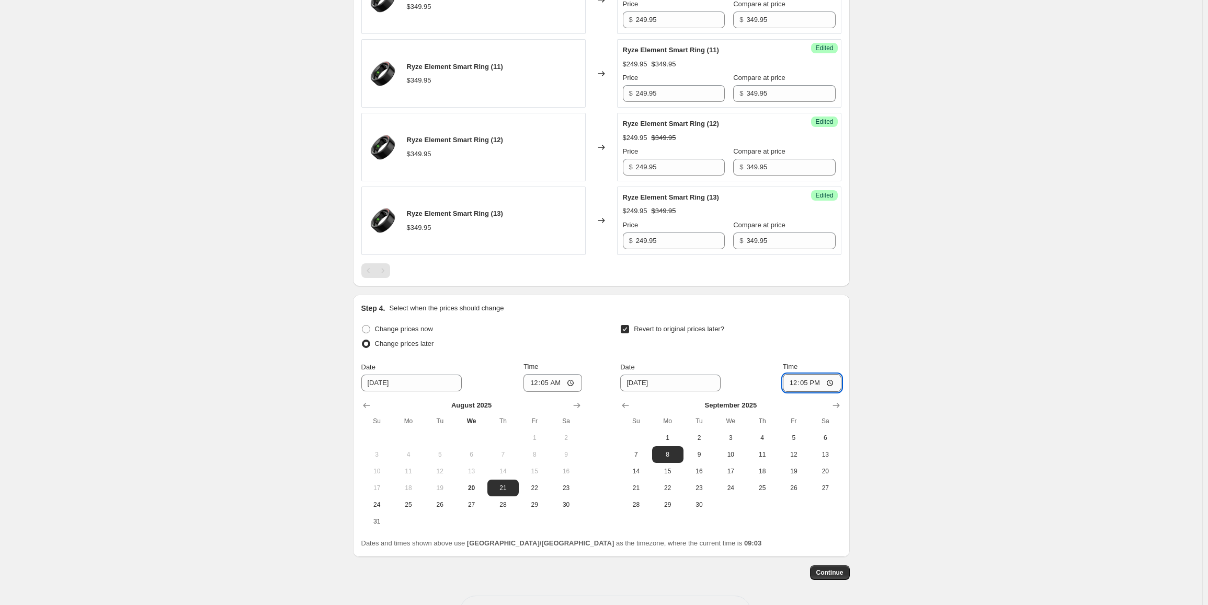
type input "00:05"
click at [837, 574] on span "Continue" at bounding box center [829, 573] width 27 height 8
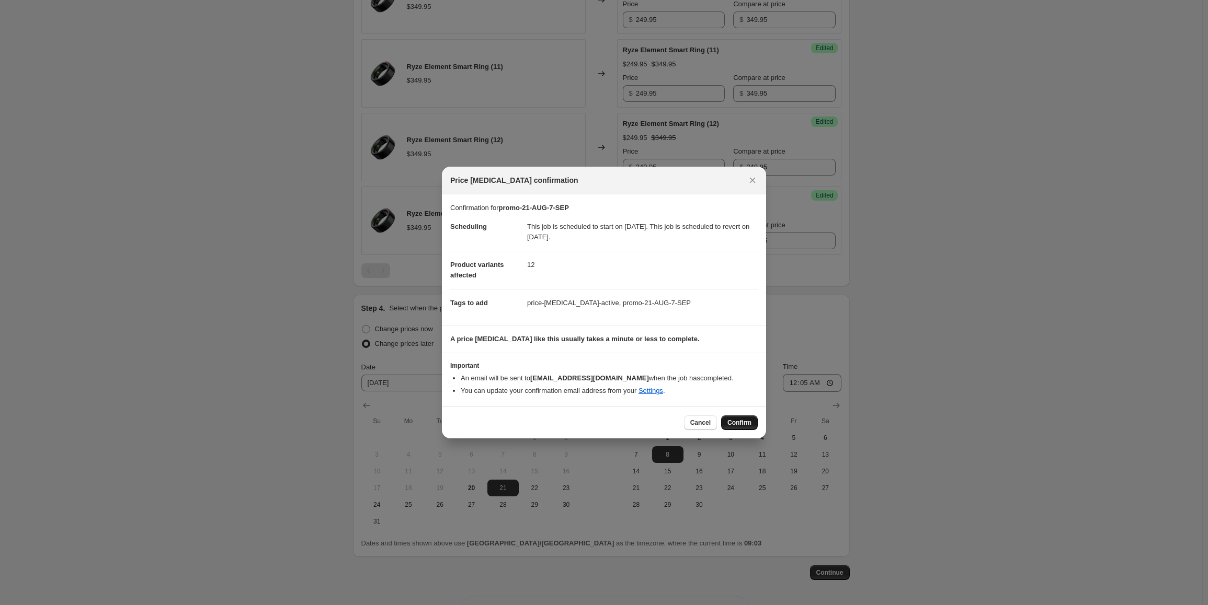
click at [742, 428] on button "Confirm" at bounding box center [739, 423] width 37 height 15
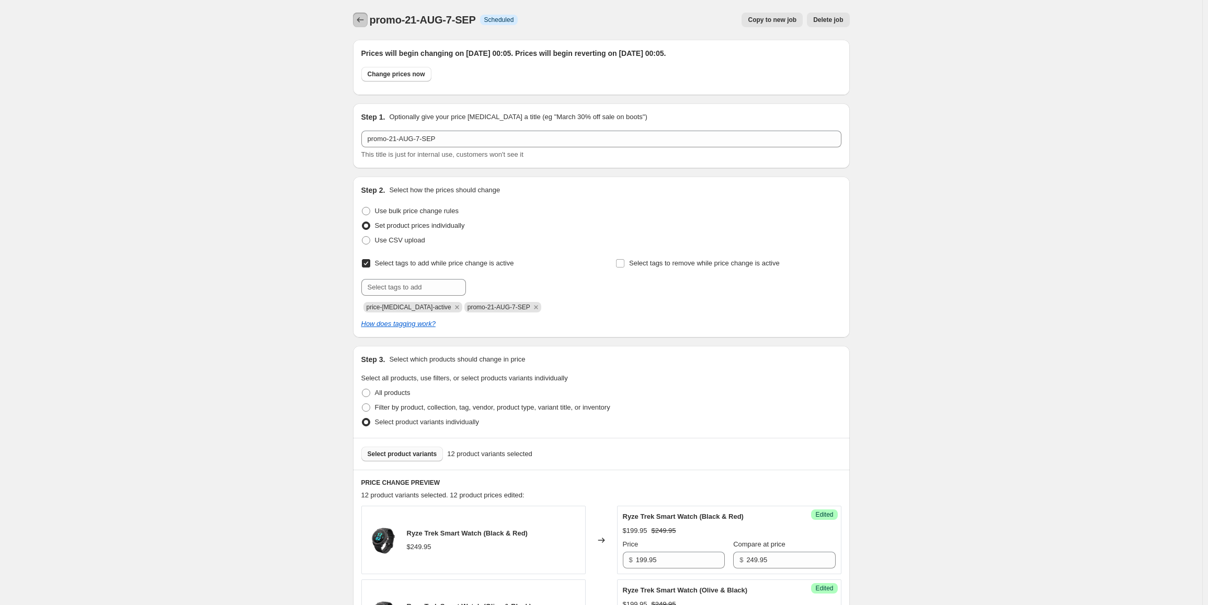
click at [357, 22] on button "Price change jobs" at bounding box center [360, 20] width 15 height 15
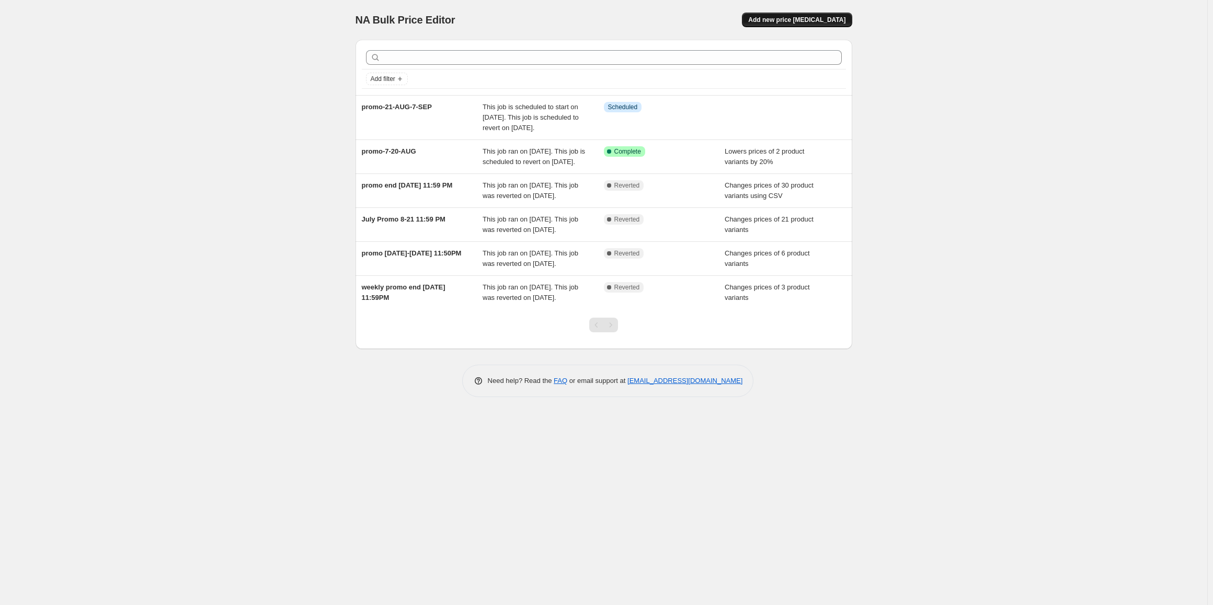
click at [806, 25] on button "Add new price [MEDICAL_DATA]" at bounding box center [797, 20] width 110 height 15
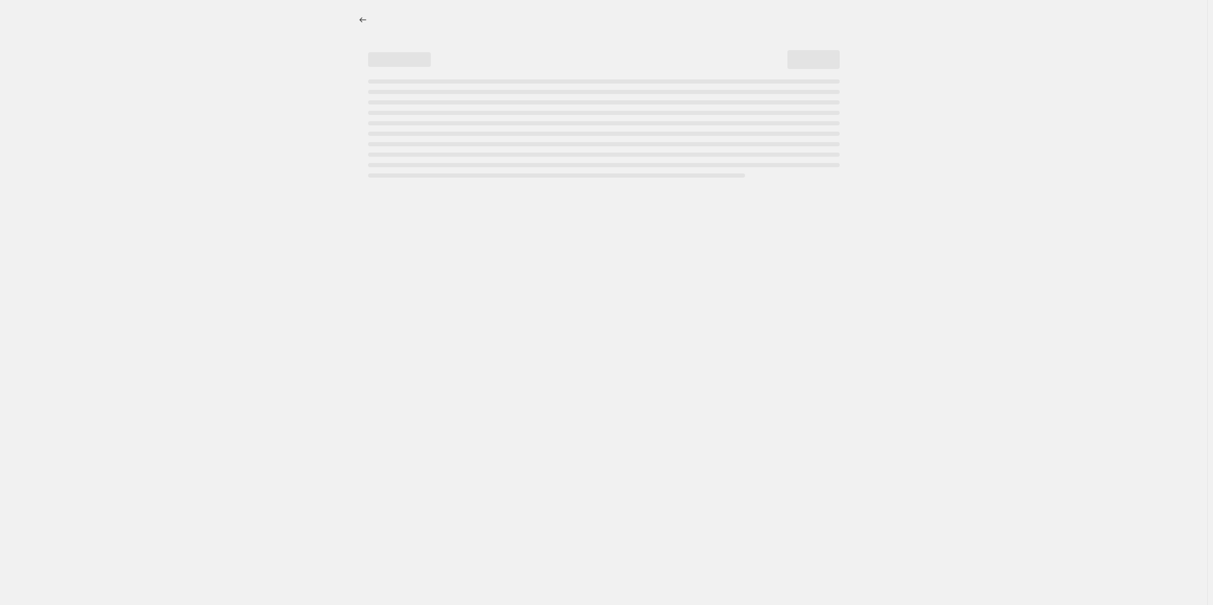
select select "percentage"
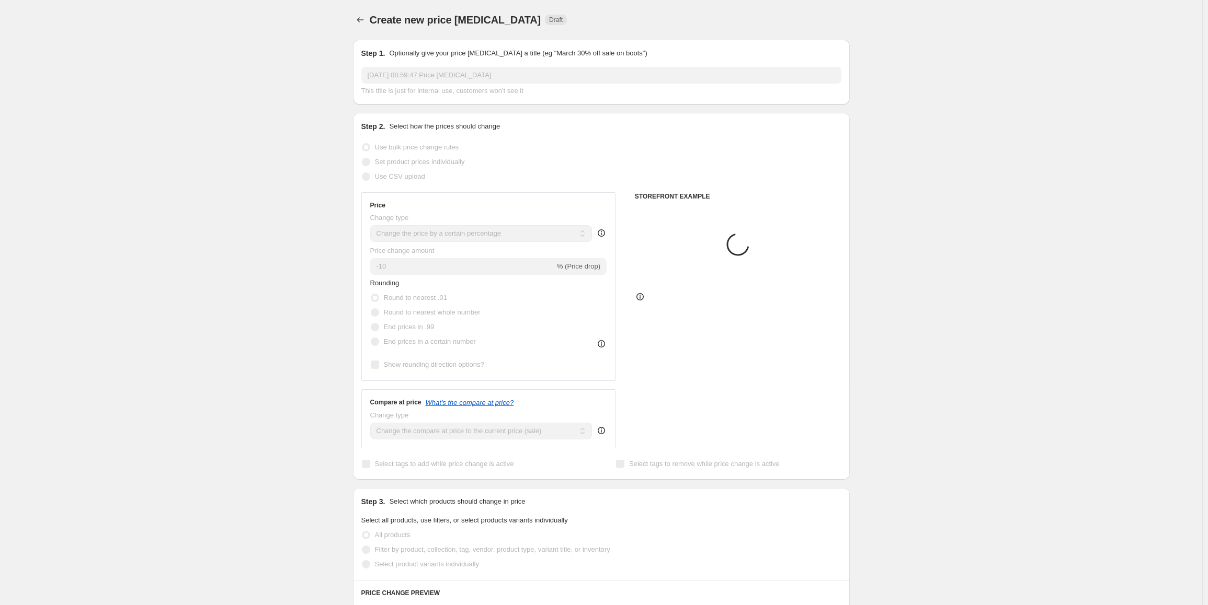
click at [534, 71] on input "[DATE] 08:59:47 Price [MEDICAL_DATA]" at bounding box center [601, 75] width 480 height 17
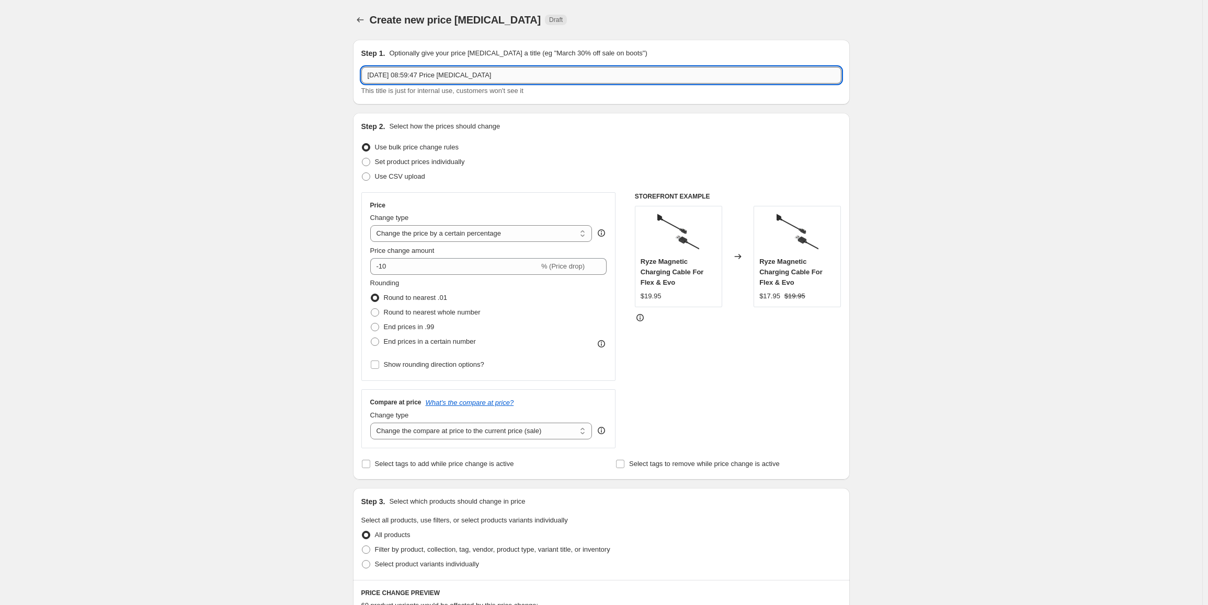
click at [533, 73] on input "[DATE] 08:59:47 Price [MEDICAL_DATA]" at bounding box center [601, 75] width 480 height 17
type input "promo-25-AUG-7-SEP"
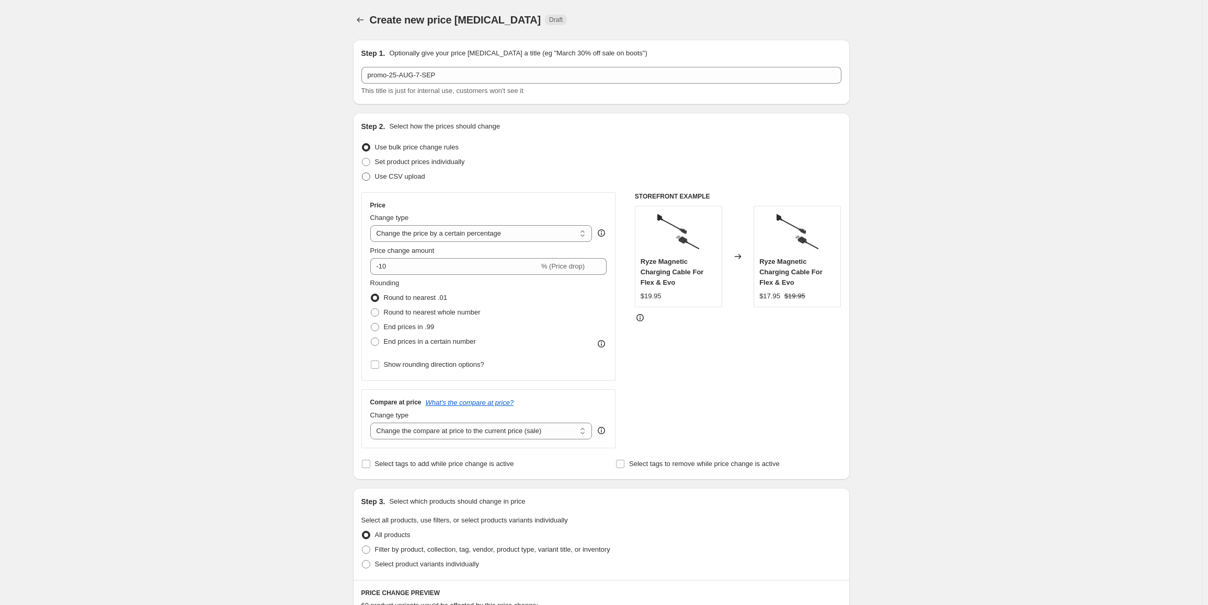
click at [395, 175] on span "Use CSV upload" at bounding box center [400, 177] width 50 height 8
click at [362, 173] on input "Use CSV upload" at bounding box center [362, 173] width 1 height 1
radio input "true"
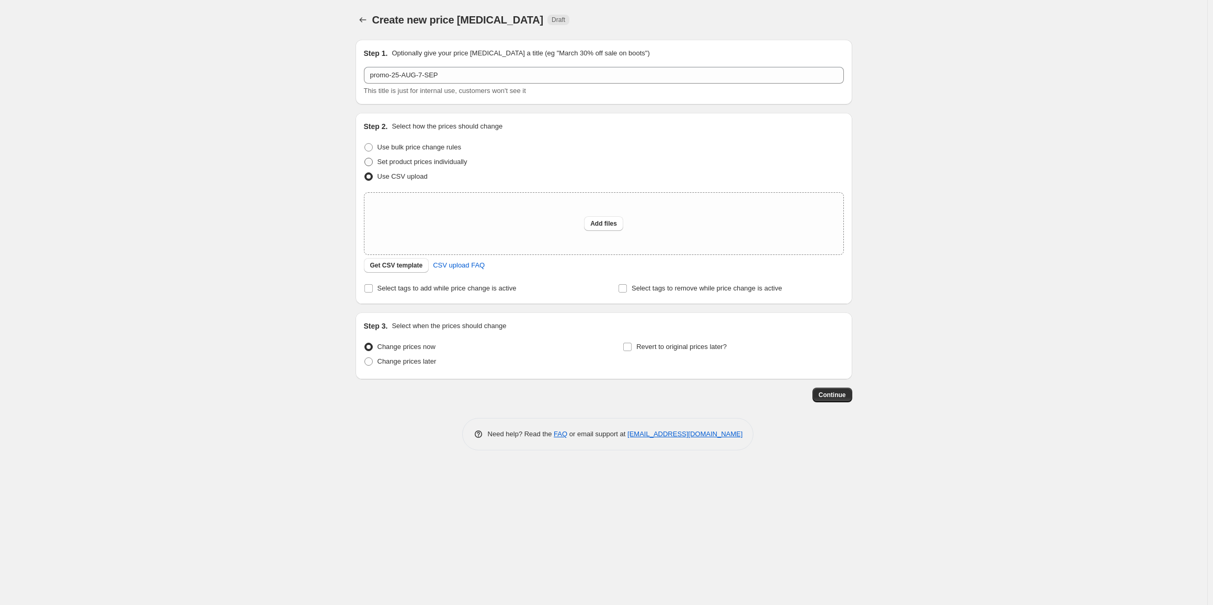
click at [407, 161] on span "Set product prices individually" at bounding box center [422, 162] width 90 height 8
click at [365, 158] on input "Set product prices individually" at bounding box center [364, 158] width 1 height 1
radio input "true"
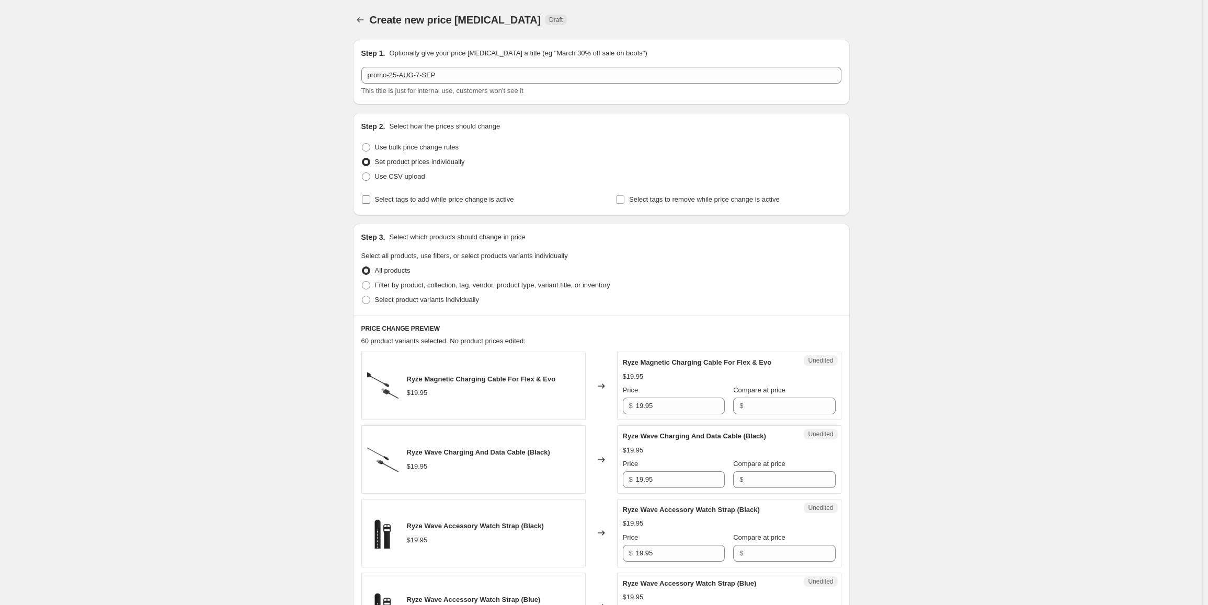
click at [422, 200] on span "Select tags to add while price change is active" at bounding box center [444, 200] width 139 height 8
click at [370, 200] on input "Select tags to add while price change is active" at bounding box center [366, 200] width 8 height 8
checkbox input "true"
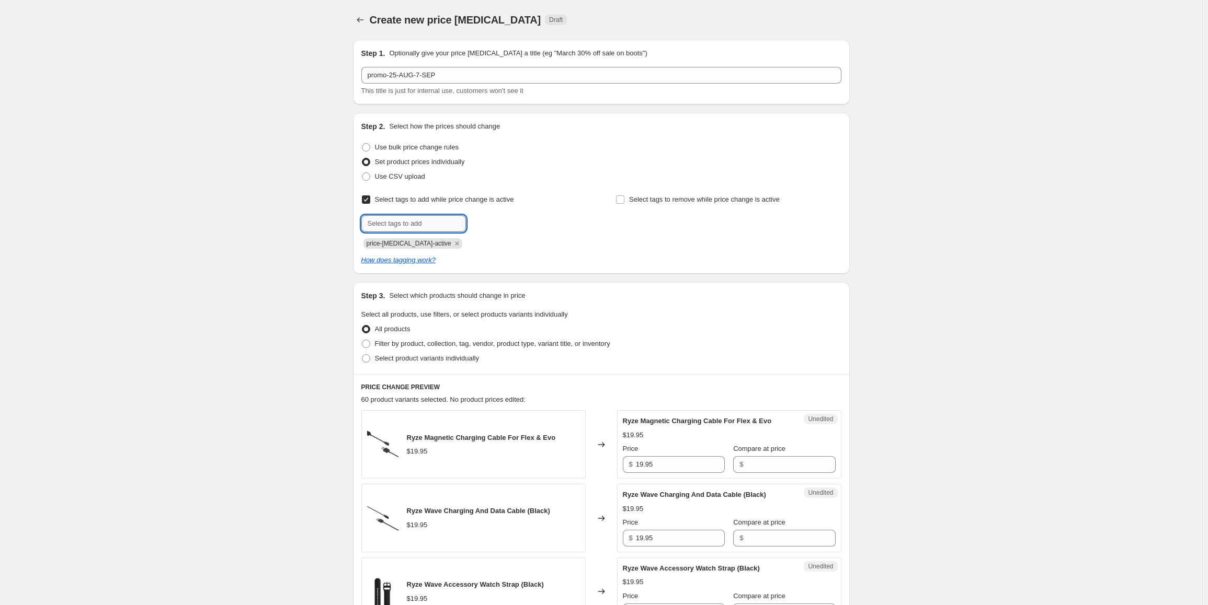
click at [449, 223] on input "text" at bounding box center [413, 223] width 105 height 17
paste input "promo-25-AUG-7-SEP"
type input "promo-25-AUG-7-SEP"
click at [505, 224] on span "promo-25-AUG..." at bounding box center [513, 222] width 50 height 7
click at [457, 355] on span "Select product variants individually" at bounding box center [427, 358] width 104 height 8
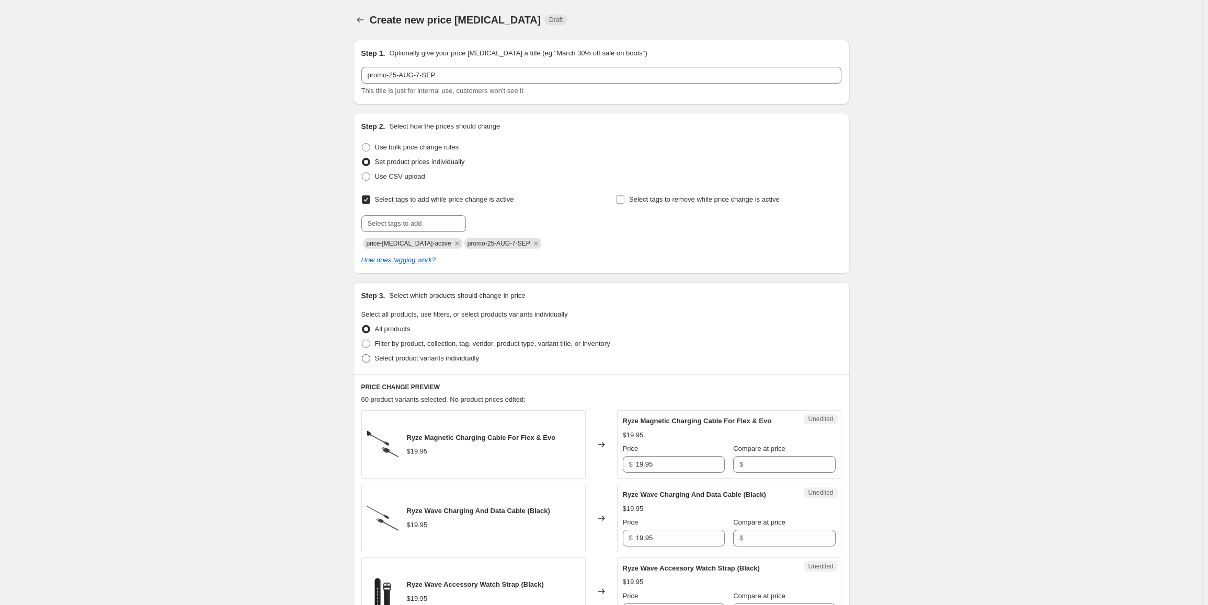
click at [362, 355] on input "Select product variants individually" at bounding box center [362, 354] width 1 height 1
radio input "true"
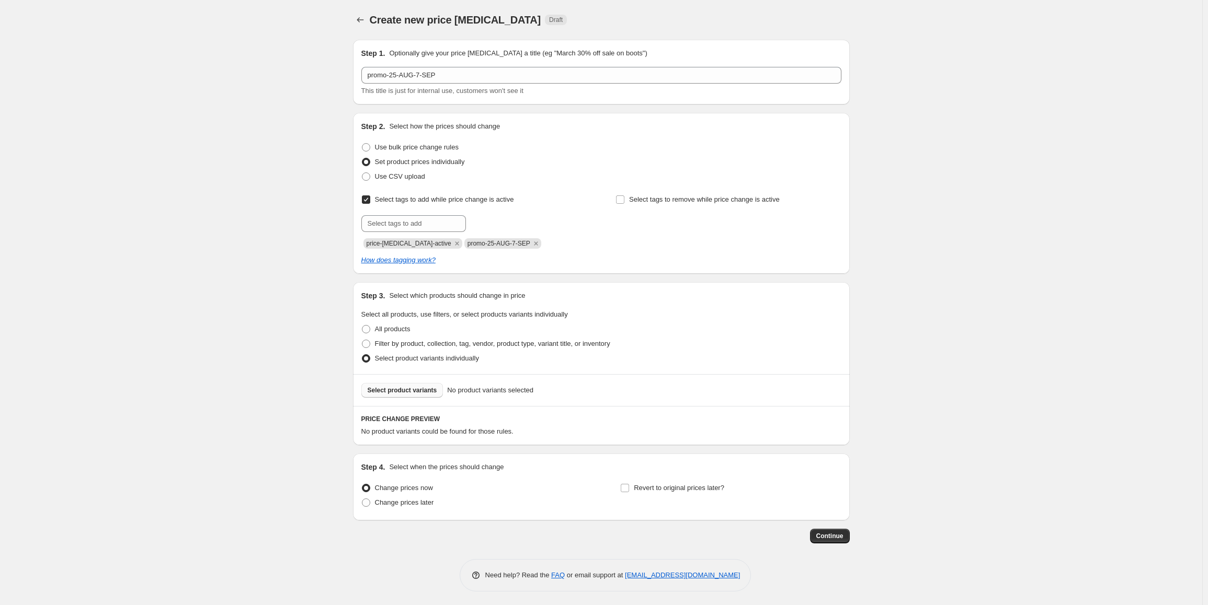
click at [415, 390] on span "Select product variants" at bounding box center [403, 390] width 70 height 8
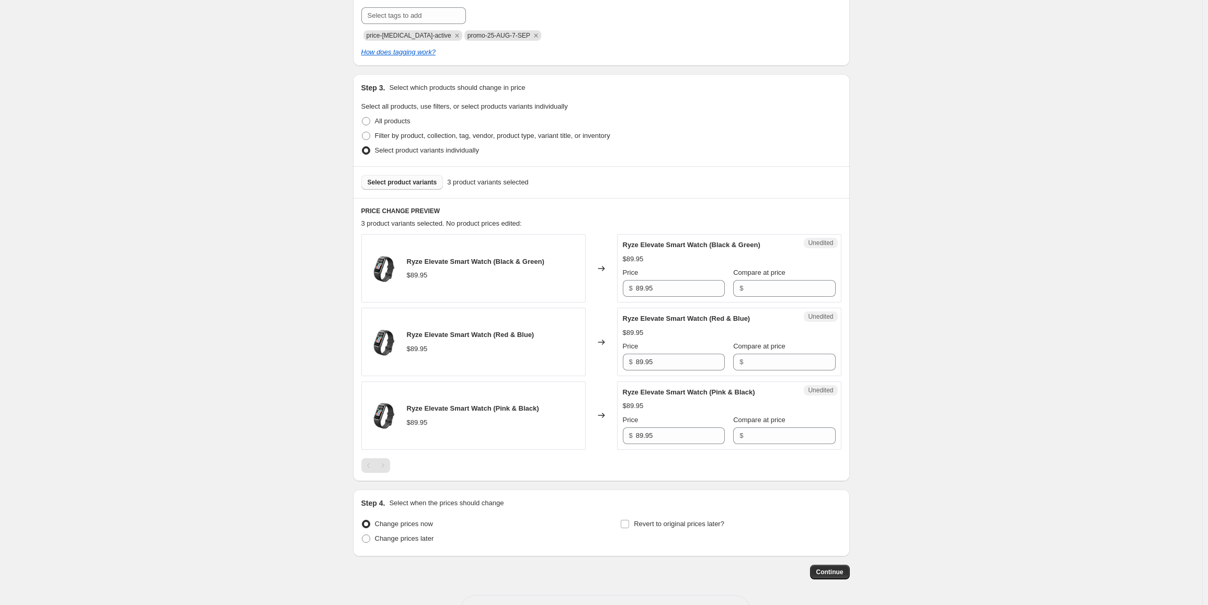
scroll to position [209, 0]
click at [672, 288] on input "89.95" at bounding box center [680, 287] width 89 height 17
click at [762, 293] on input "Compare at price" at bounding box center [790, 287] width 89 height 17
paste input "89.95"
type input "89.95"
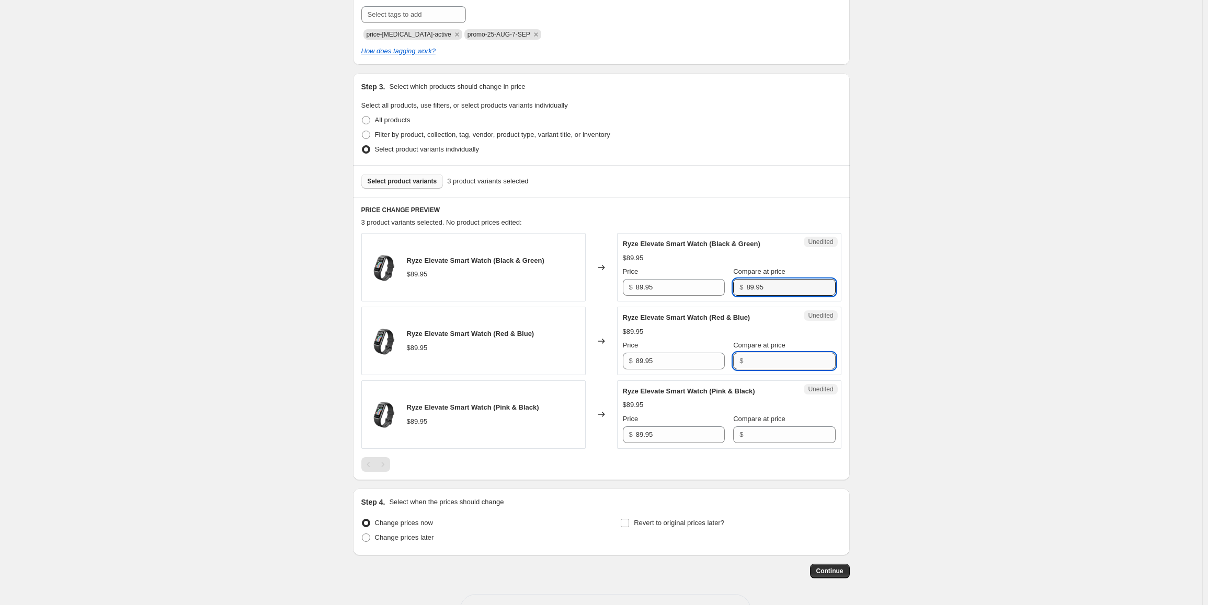
click at [759, 358] on input "Compare at price" at bounding box center [790, 361] width 89 height 17
paste input "89.95"
type input "89.95"
click at [757, 430] on input "Compare at price" at bounding box center [790, 435] width 89 height 17
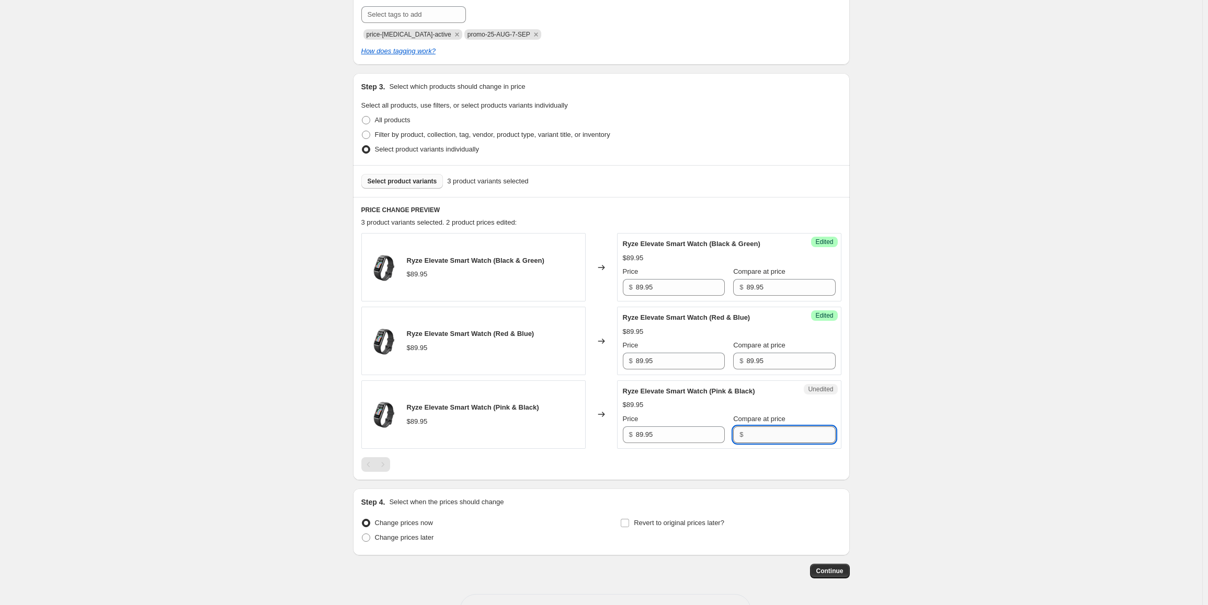
paste input "89.95"
type input "89.95"
click at [657, 289] on input "89.95" at bounding box center [680, 287] width 89 height 17
paste input "6"
type input "69.95"
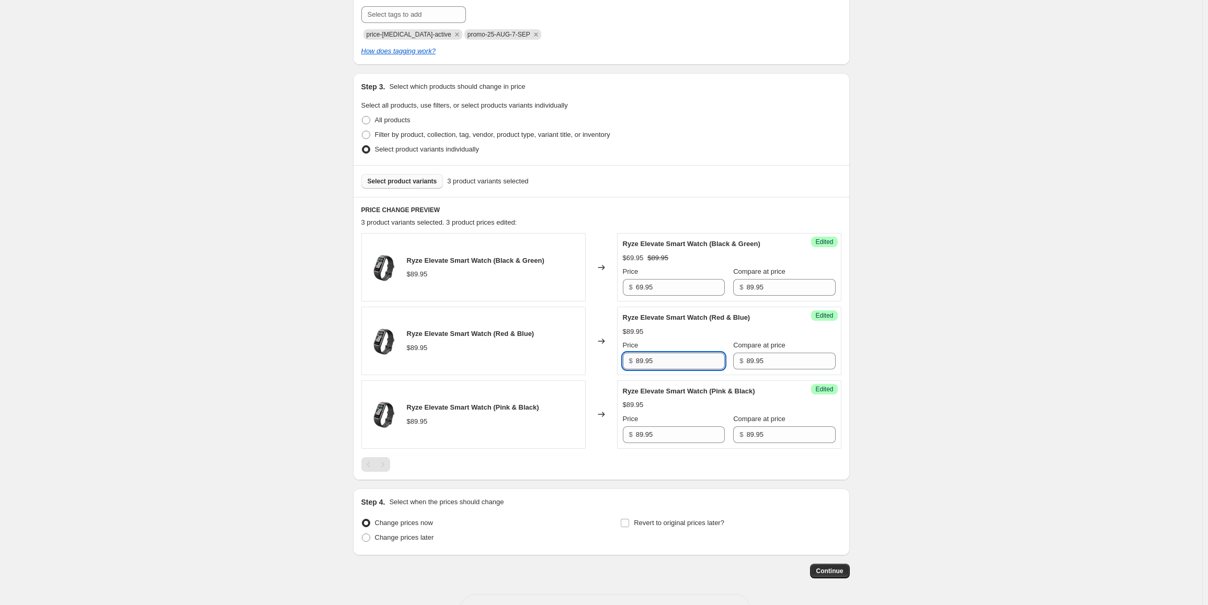
click at [674, 365] on input "89.95" at bounding box center [680, 361] width 89 height 17
paste input "6"
type input "69.95"
click at [678, 425] on div "Price $ 89.95" at bounding box center [674, 428] width 102 height 29
click at [675, 438] on input "89.95" at bounding box center [680, 435] width 89 height 17
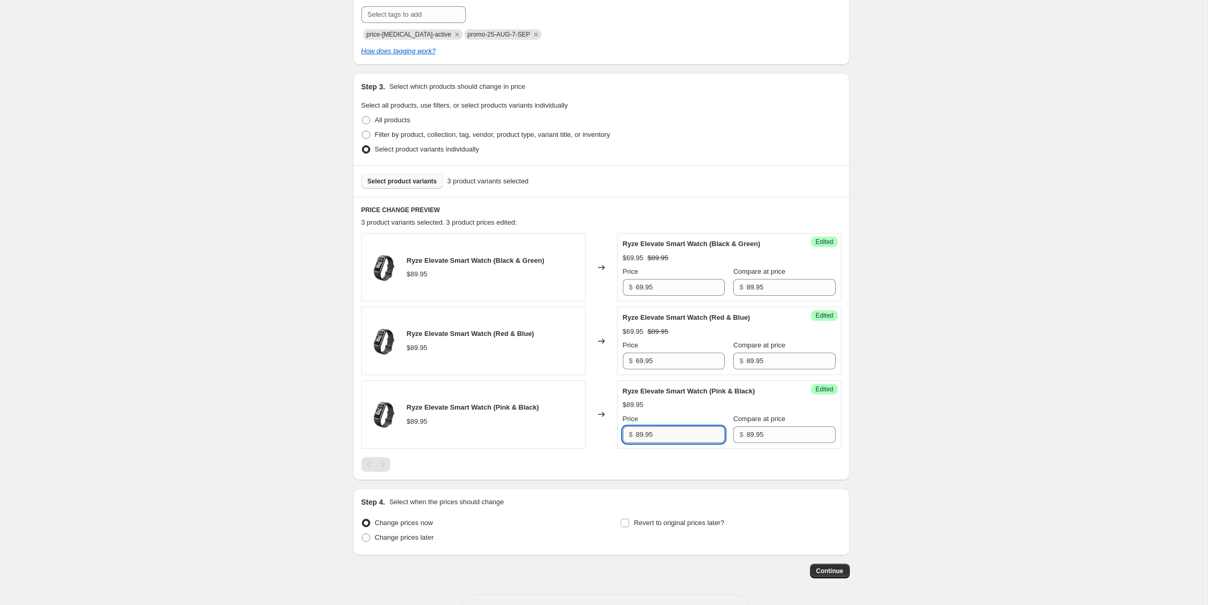
paste input "6"
type input "69.95"
click at [985, 437] on div "Create new price [MEDICAL_DATA]. This page is ready Create new price [MEDICAL_D…" at bounding box center [601, 217] width 1202 height 852
click at [421, 544] on label "Change prices later" at bounding box center [397, 538] width 73 height 15
click at [362, 534] on input "Change prices later" at bounding box center [362, 534] width 1 height 1
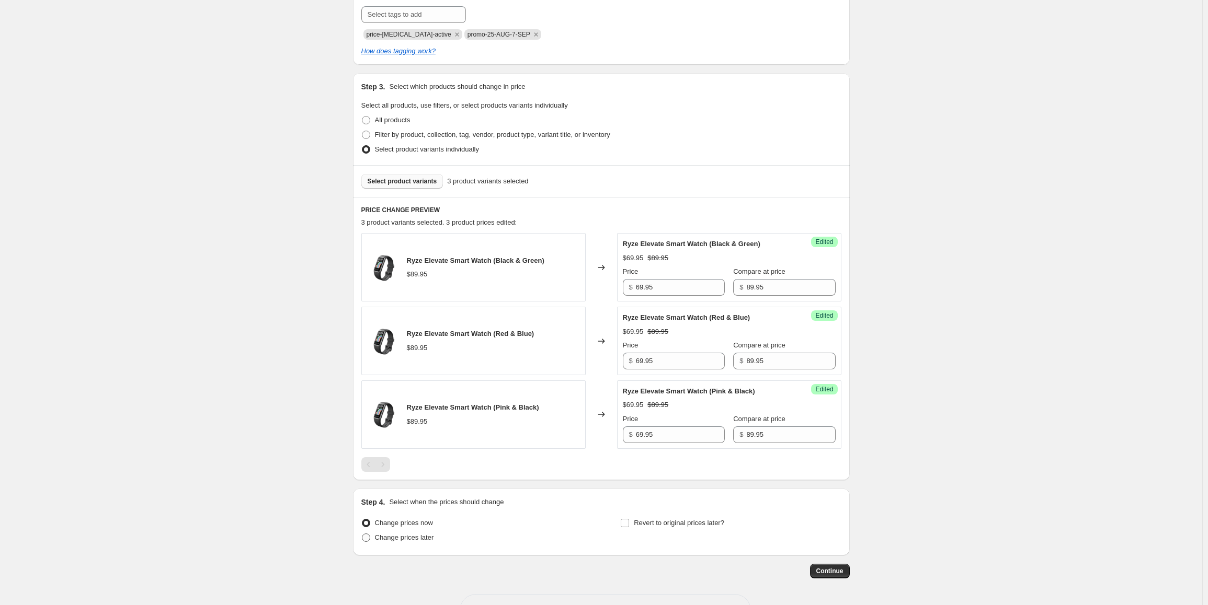
radio input "true"
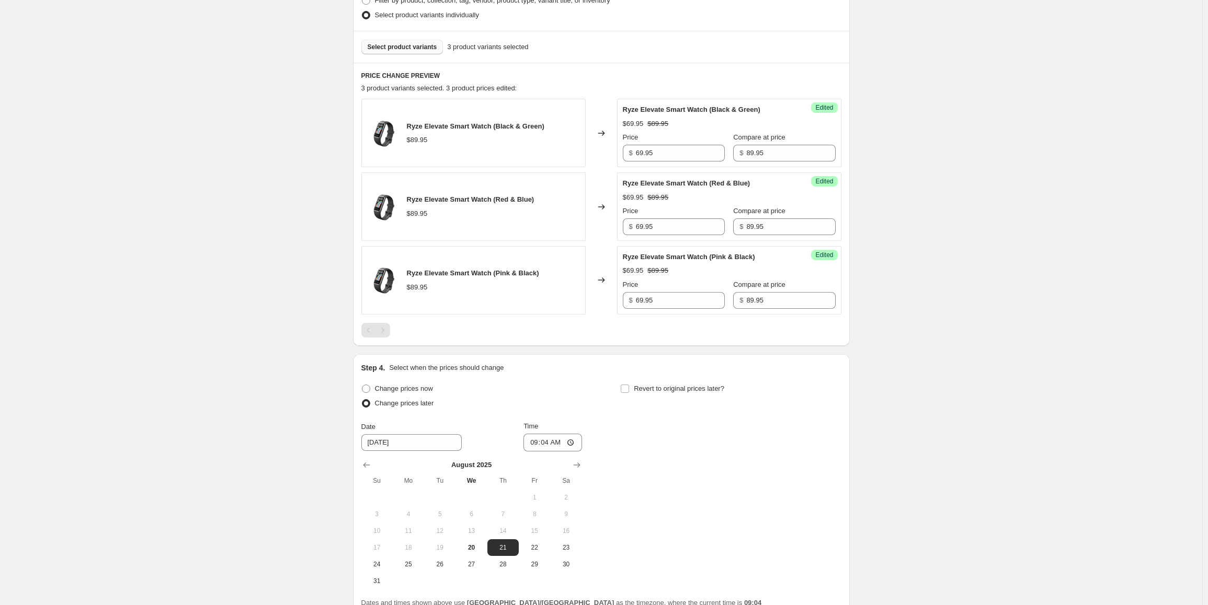
scroll to position [366, 0]
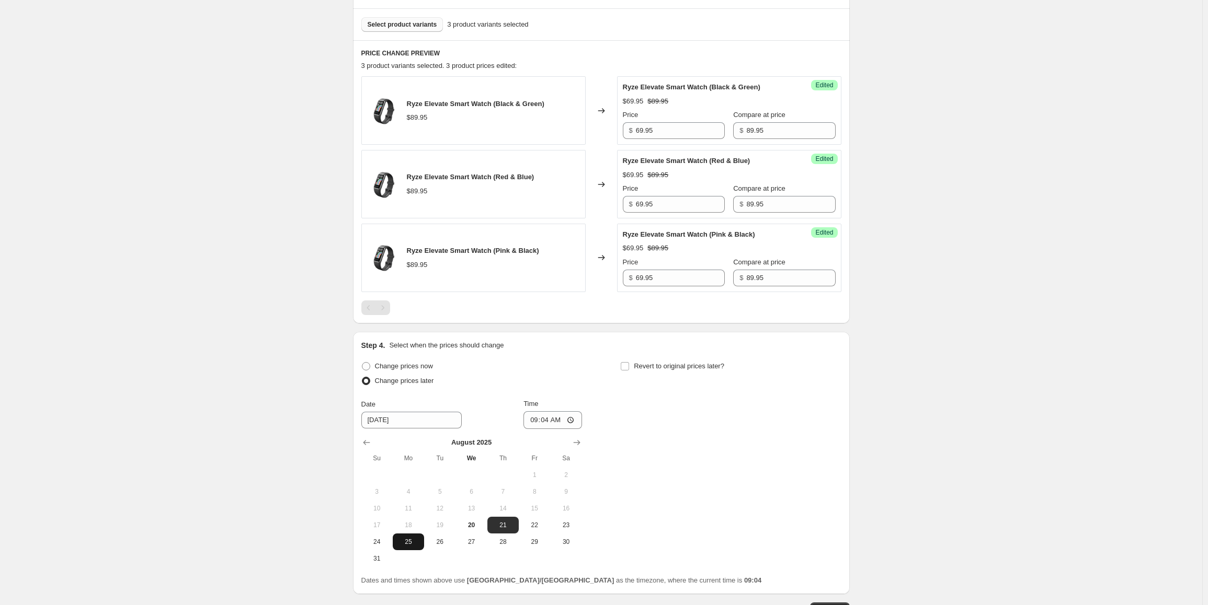
click at [420, 544] on span "25" at bounding box center [408, 542] width 23 height 8
type input "[DATE]"
click at [535, 418] on input "09:04" at bounding box center [552, 420] width 59 height 18
type input "00:04"
click at [665, 365] on span "Revert to original prices later?" at bounding box center [679, 366] width 90 height 8
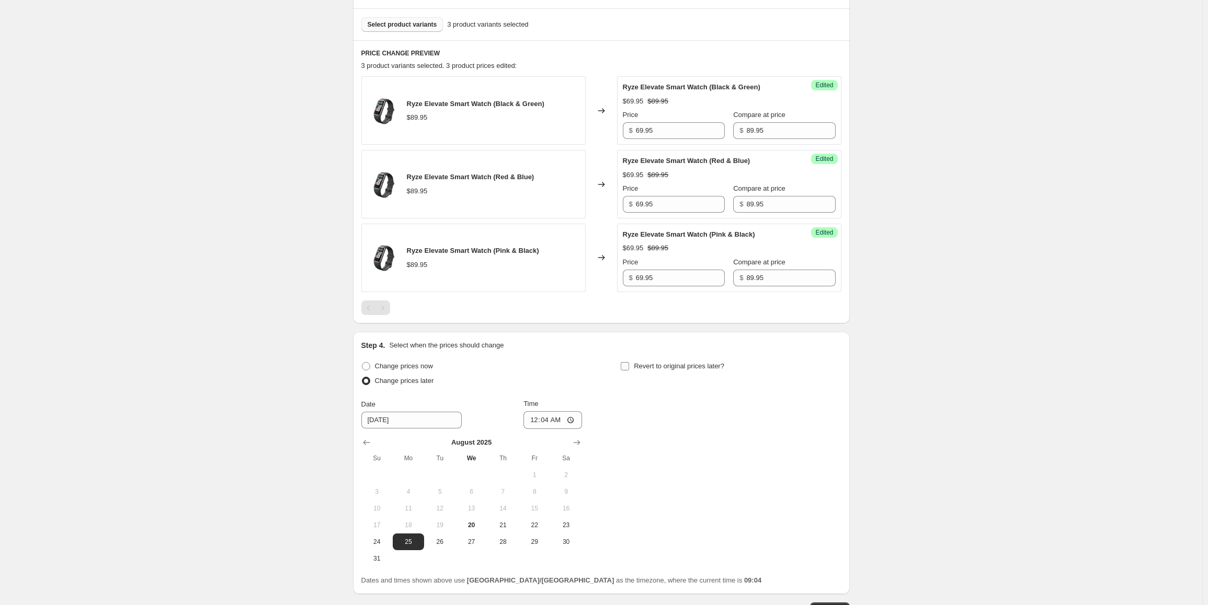
click at [629, 365] on input "Revert to original prices later?" at bounding box center [625, 366] width 8 height 8
checkbox input "true"
click at [839, 439] on icon "Show next month, September 2025" at bounding box center [836, 443] width 10 height 10
click at [643, 491] on span "7" at bounding box center [635, 492] width 23 height 8
type input "[DATE]"
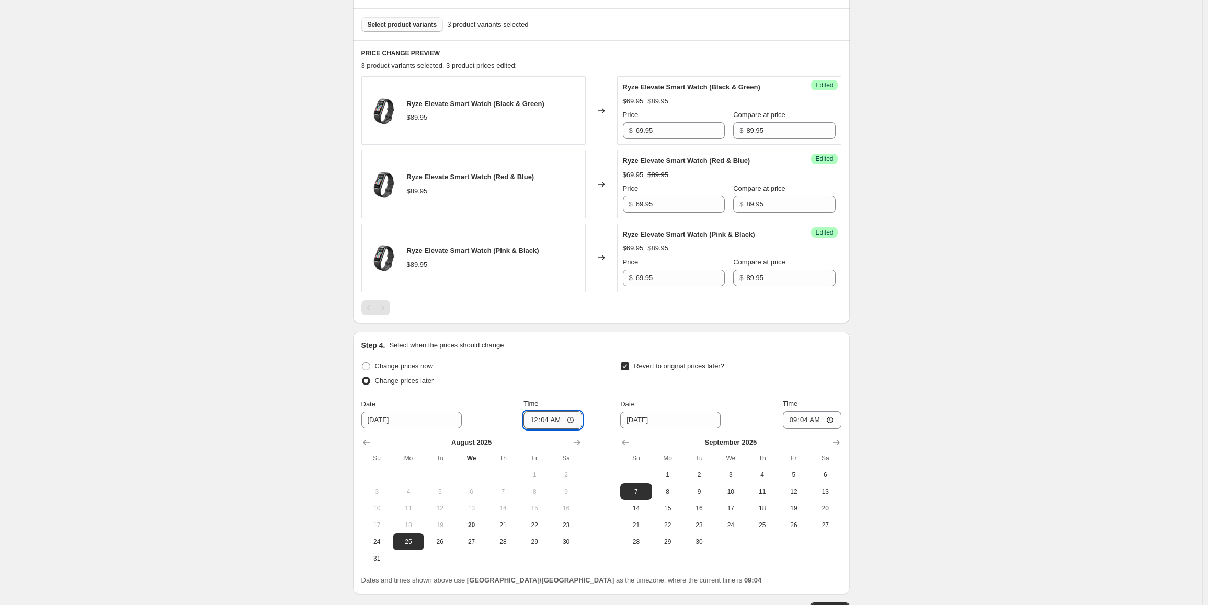
click at [543, 420] on input "00:04" at bounding box center [552, 420] width 59 height 18
type input "00:10"
click at [670, 493] on span "8" at bounding box center [667, 492] width 23 height 8
type input "[DATE]"
click at [797, 422] on input "09:04" at bounding box center [812, 420] width 59 height 18
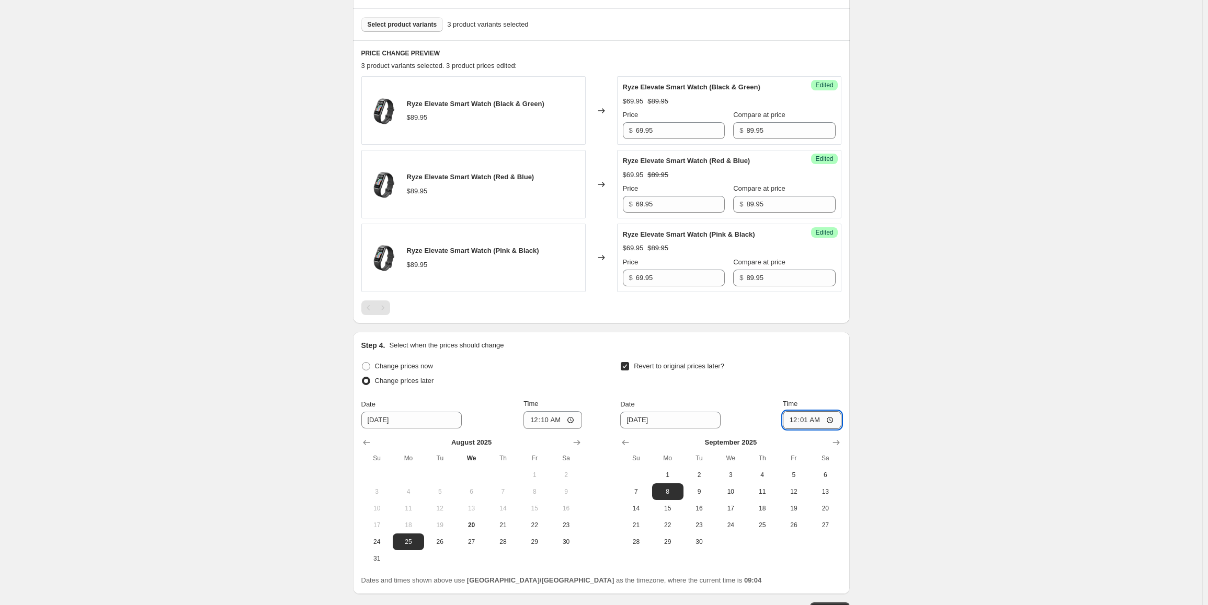
type input "00:10"
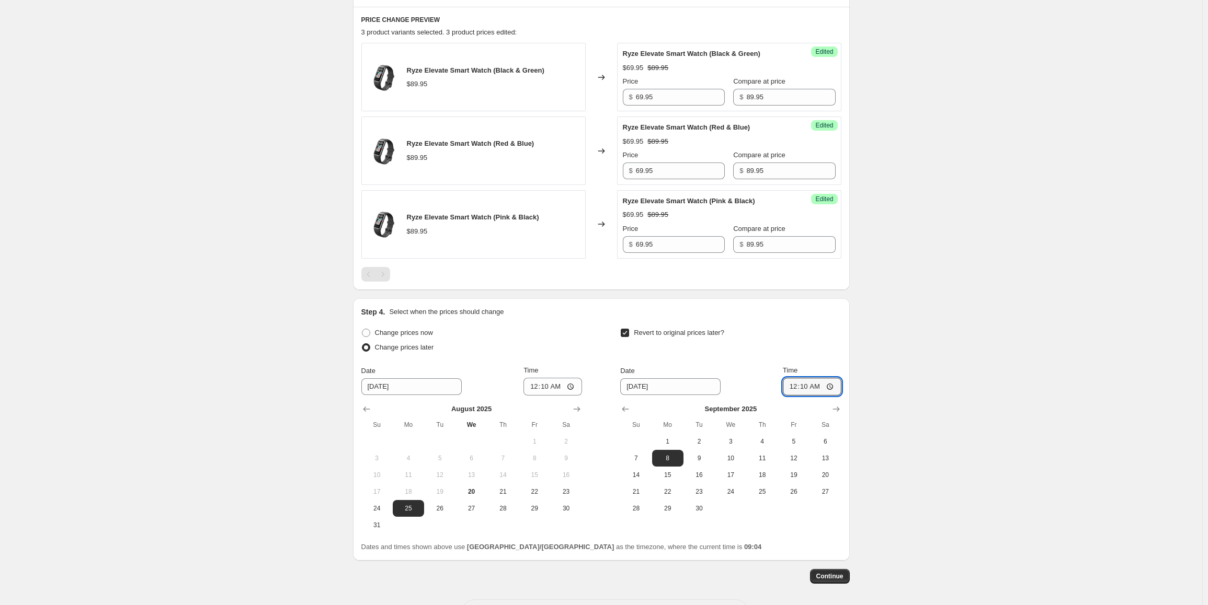
scroll to position [418, 0]
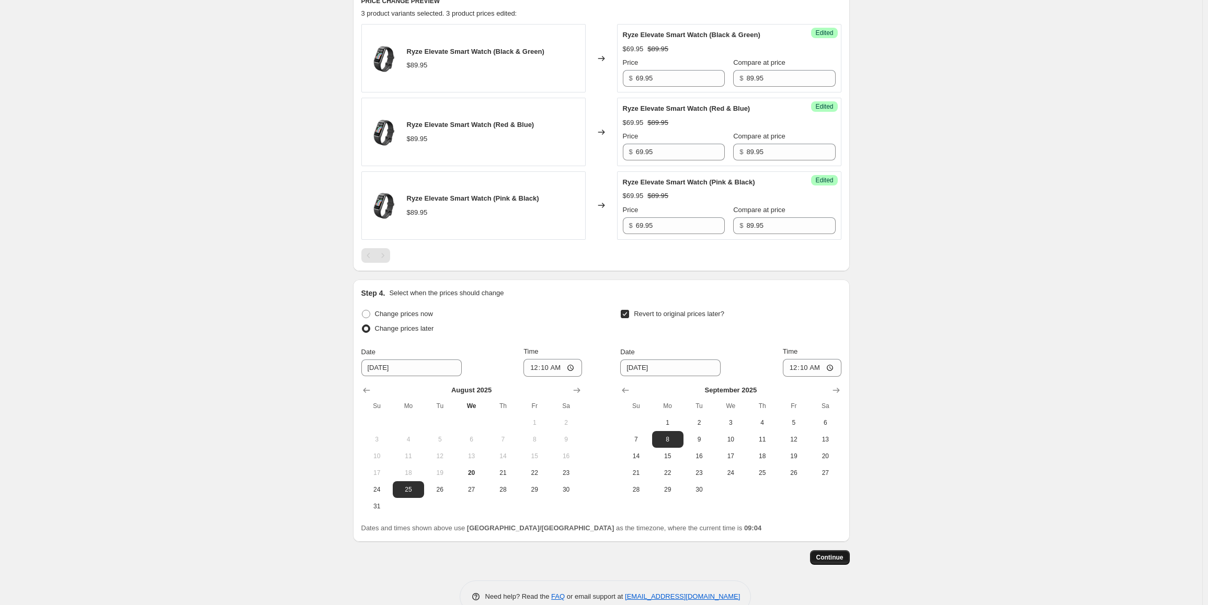
click at [826, 559] on span "Continue" at bounding box center [829, 558] width 27 height 8
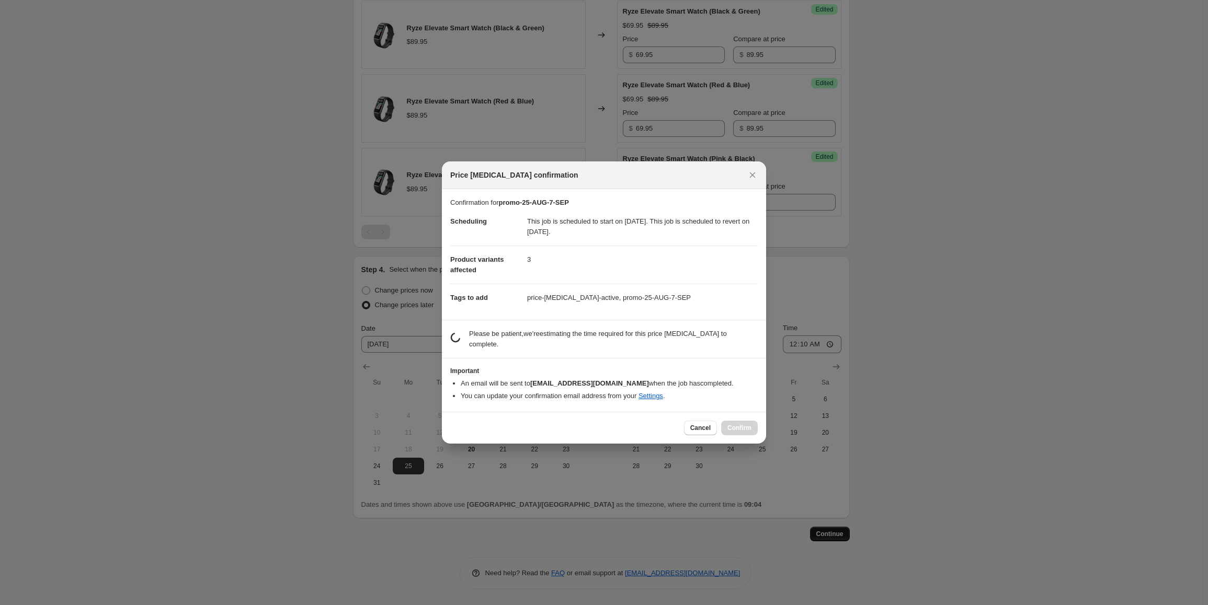
scroll to position [0, 0]
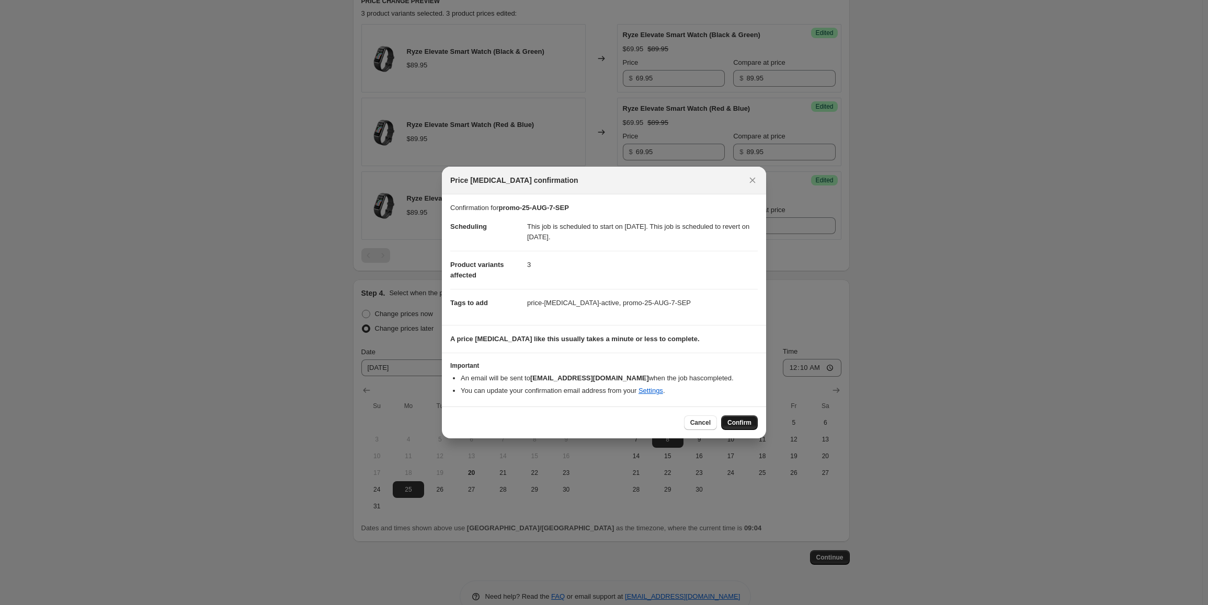
click at [744, 424] on span "Confirm" at bounding box center [739, 423] width 24 height 8
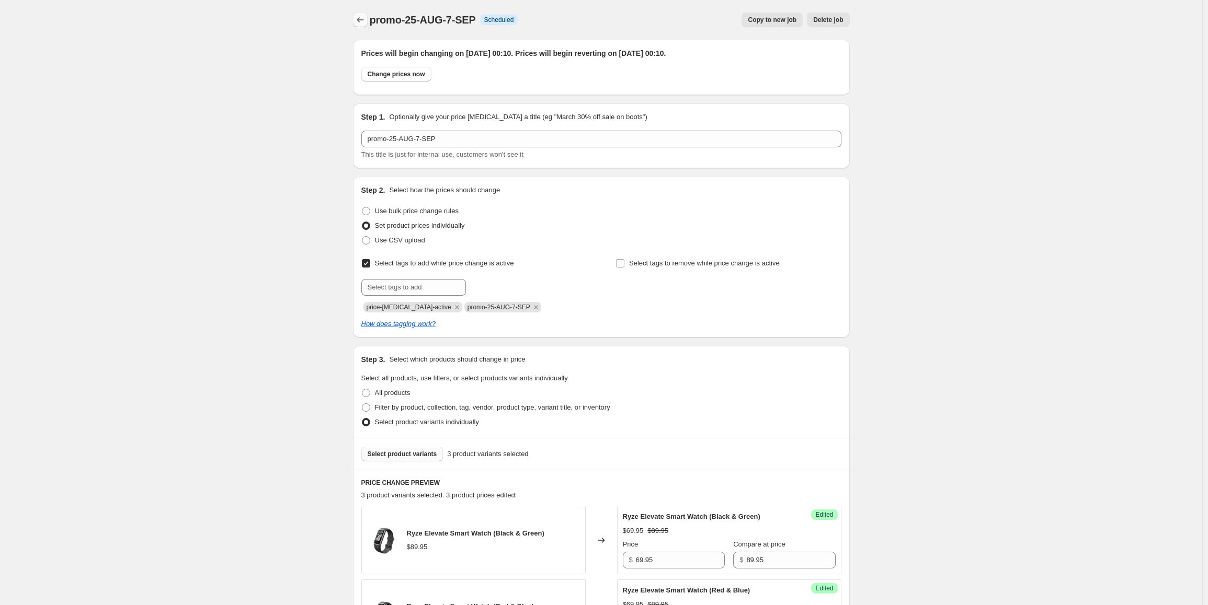
click at [358, 22] on icon "Price change jobs" at bounding box center [360, 20] width 10 height 10
